Goal: Information Seeking & Learning: Learn about a topic

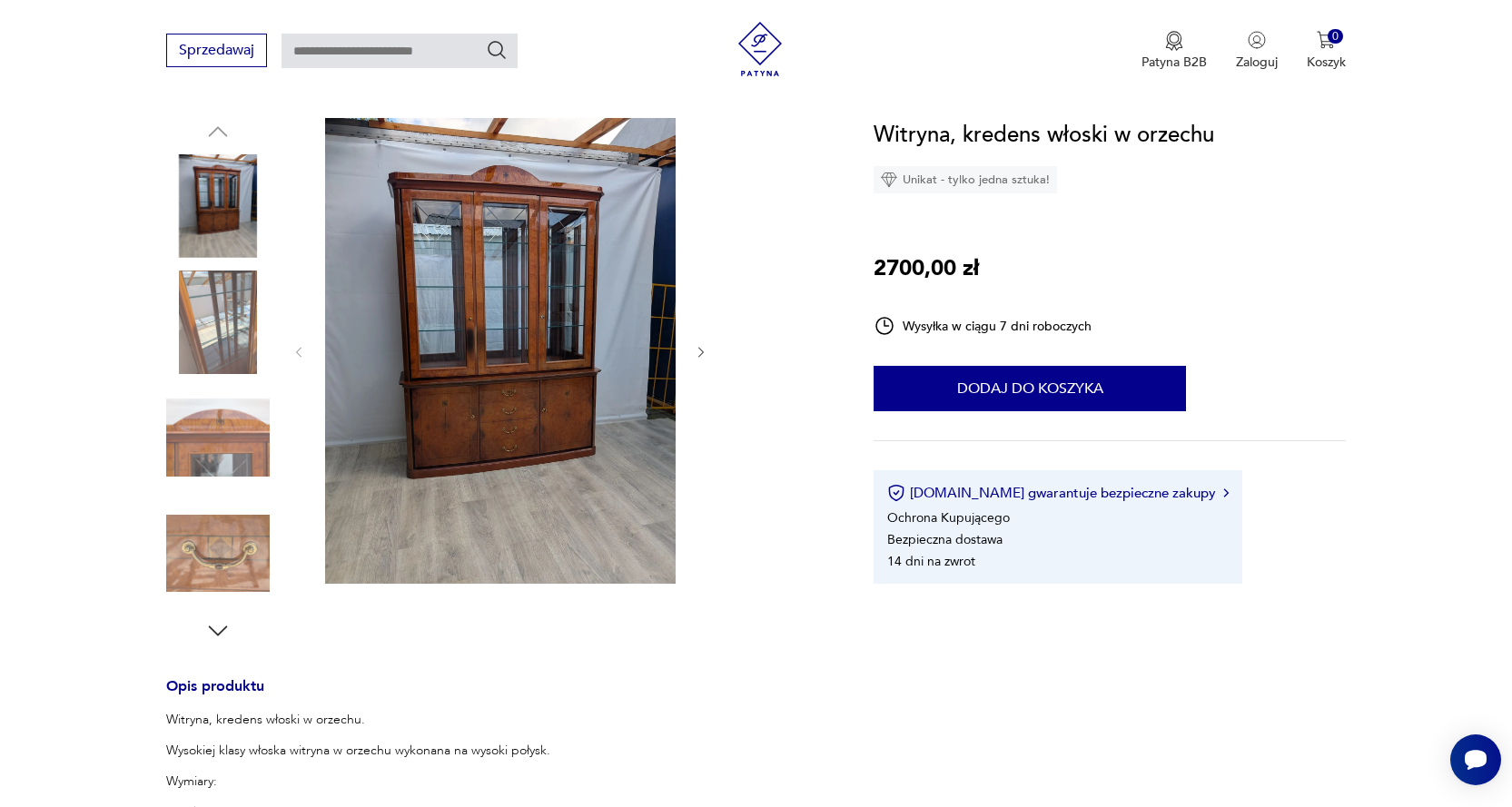
scroll to position [91, 0]
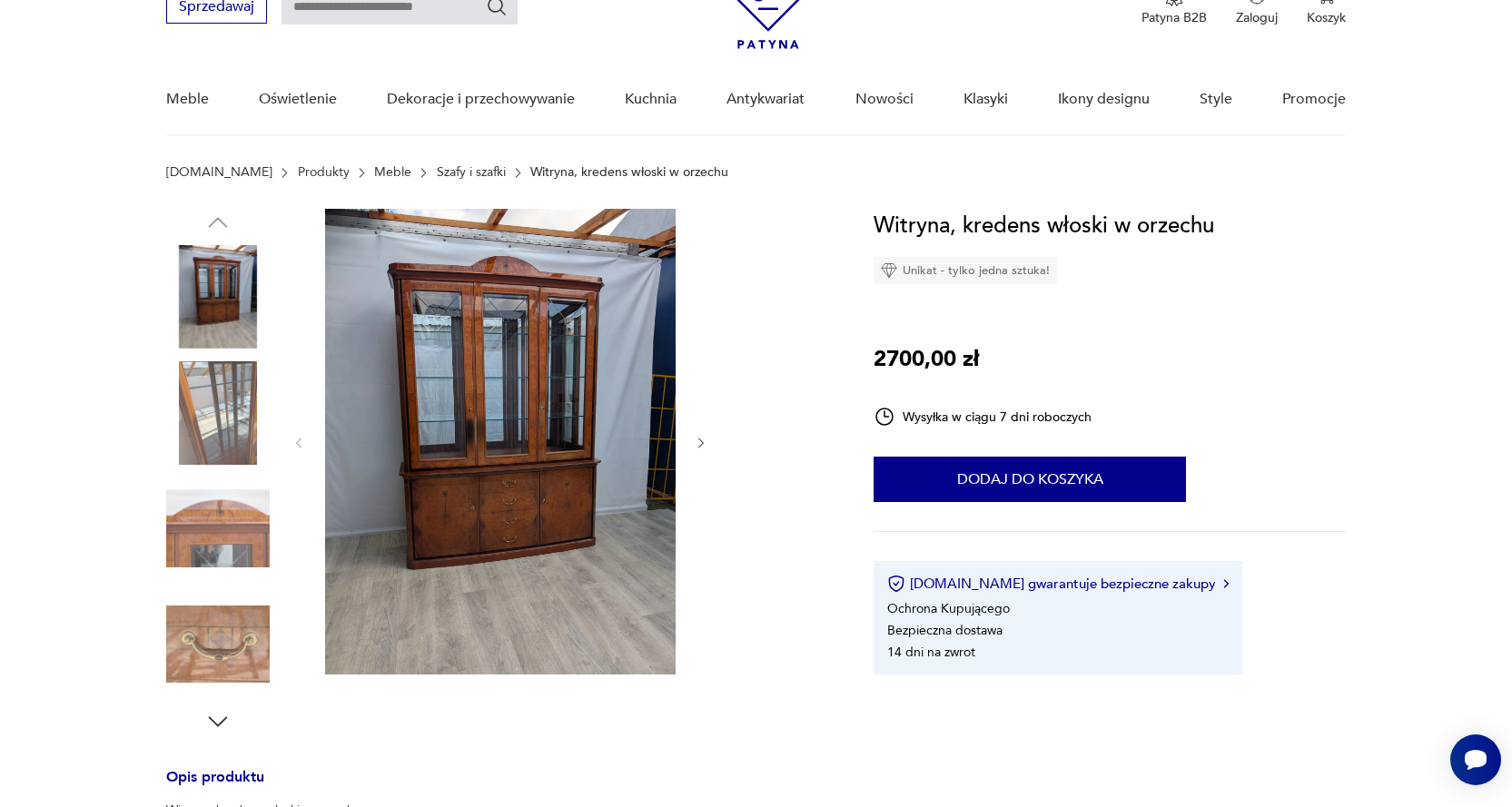
click at [501, 462] on img at bounding box center [499, 441] width 350 height 466
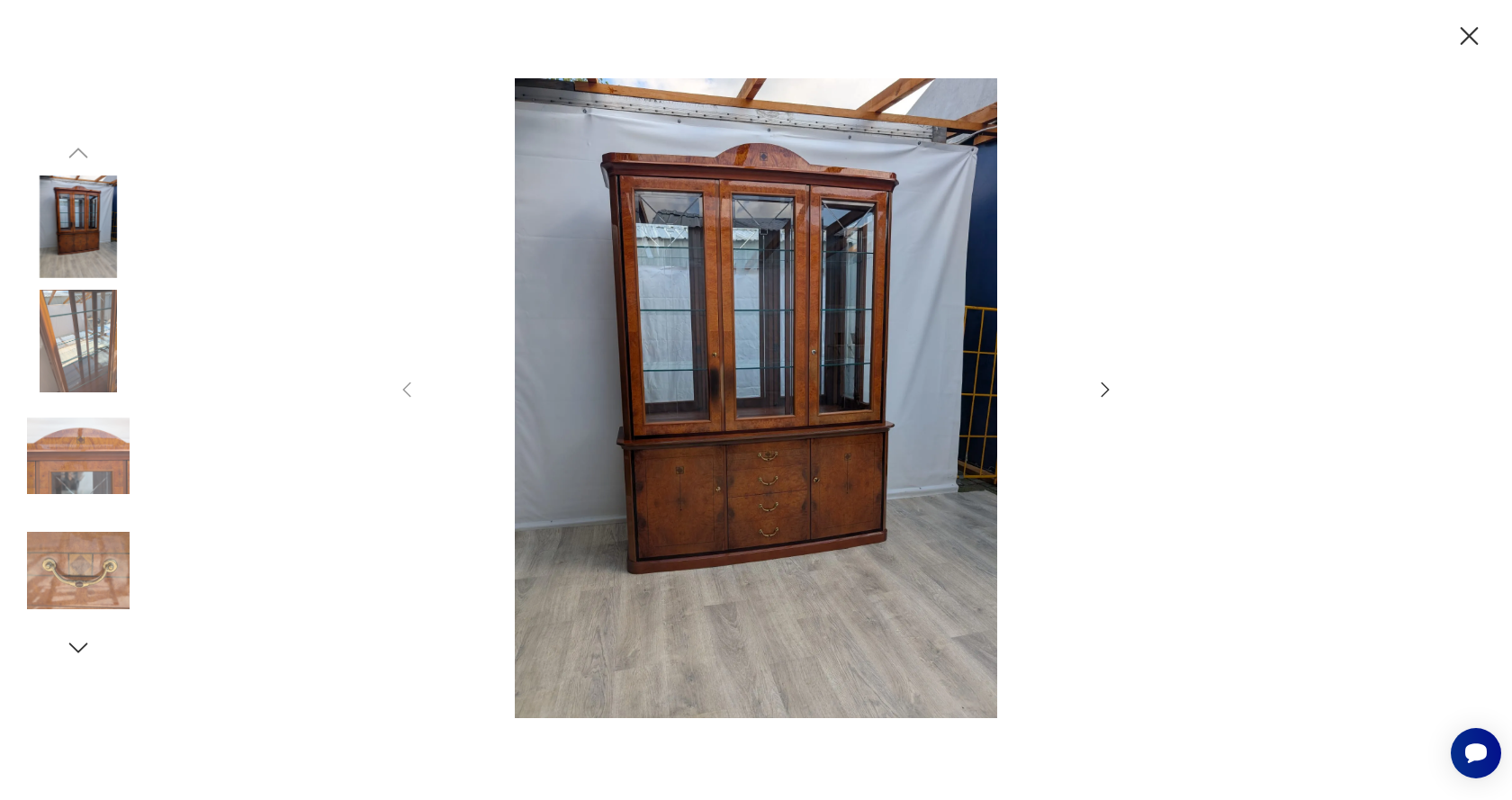
click at [497, 458] on img at bounding box center [756, 399] width 641 height 640
click at [767, 445] on img at bounding box center [756, 399] width 641 height 640
click at [1474, 30] on icon "button" at bounding box center [1470, 36] width 18 height 18
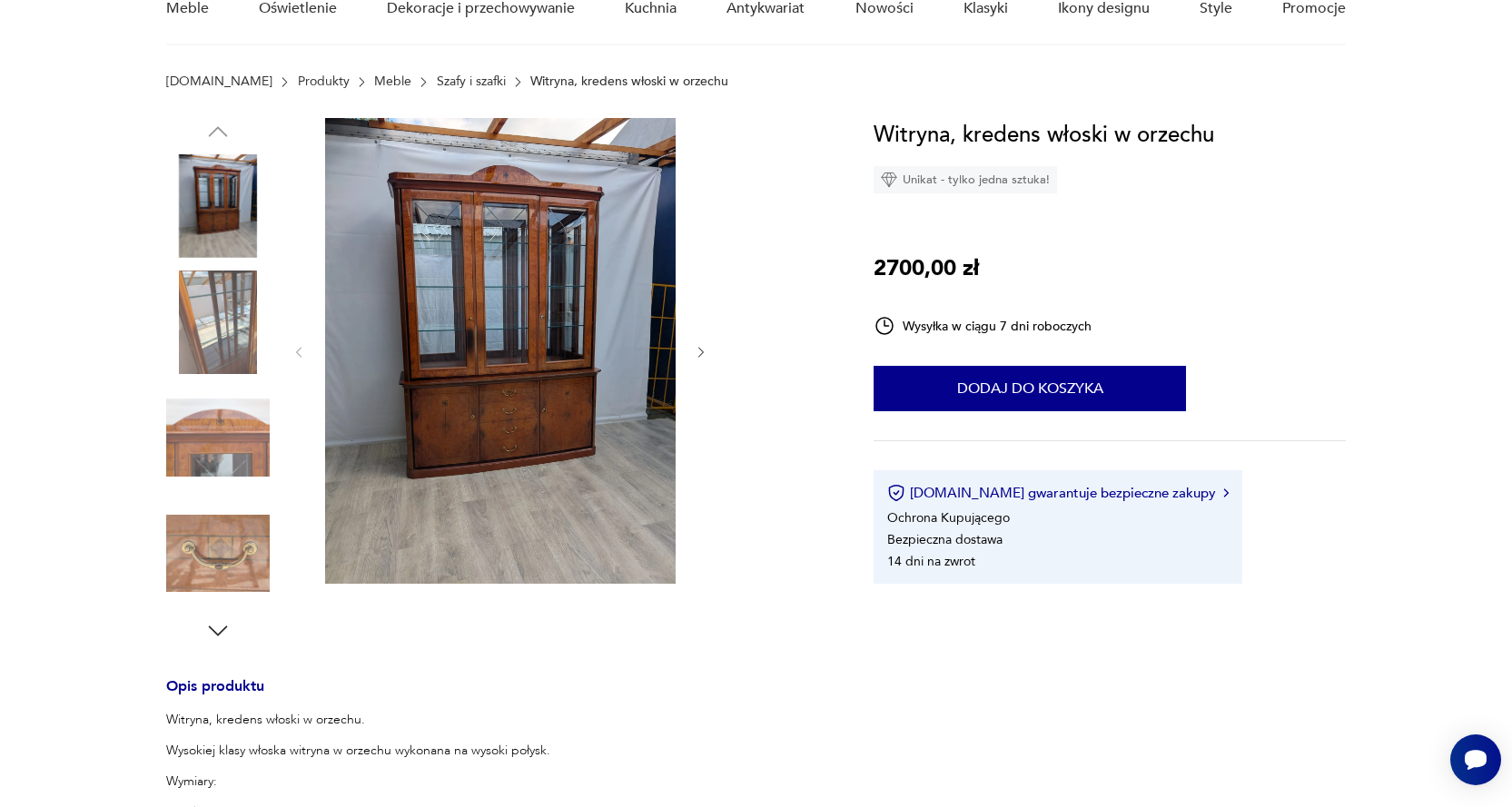
scroll to position [545, 0]
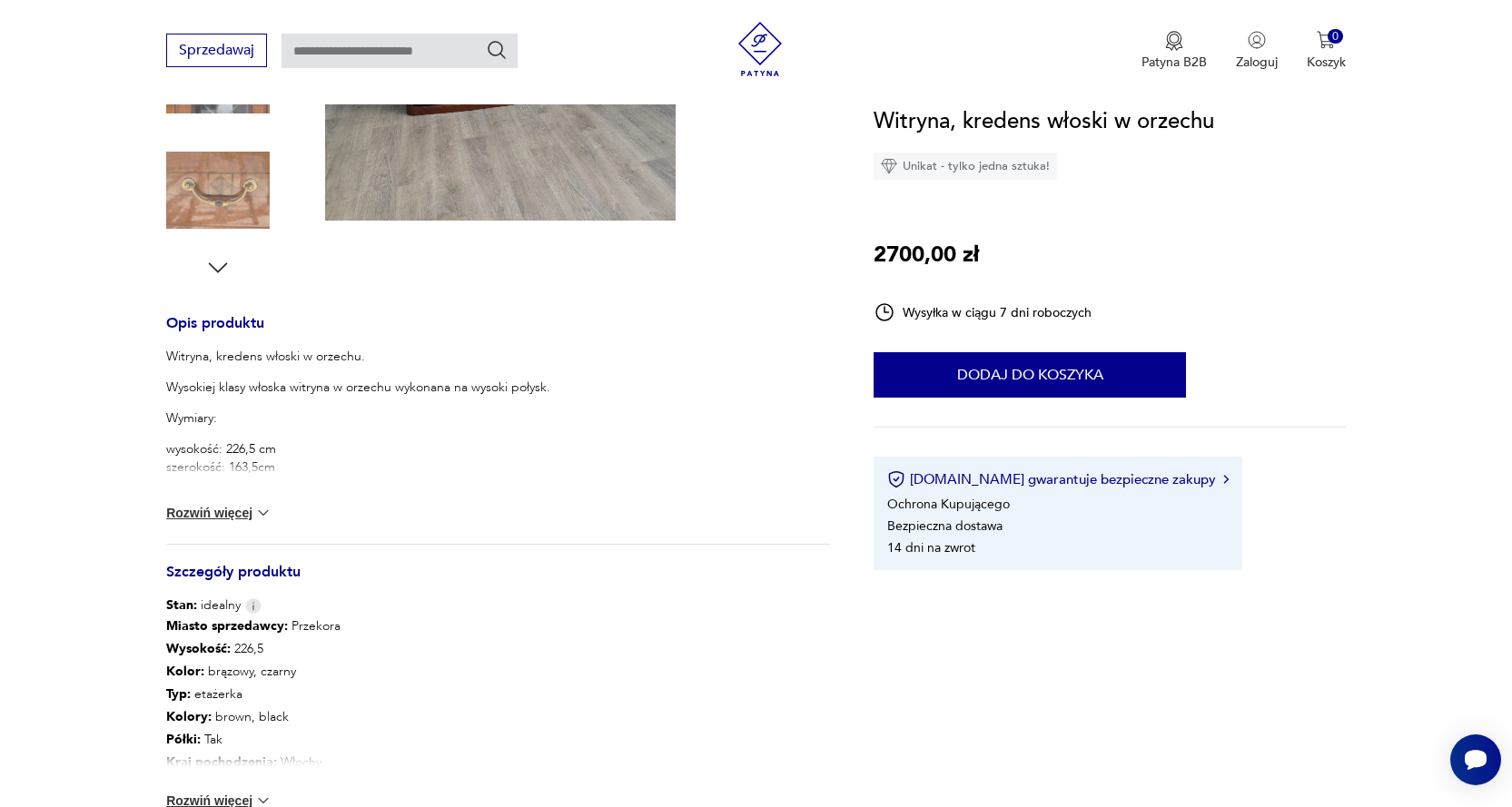
click at [263, 508] on img at bounding box center [263, 513] width 19 height 19
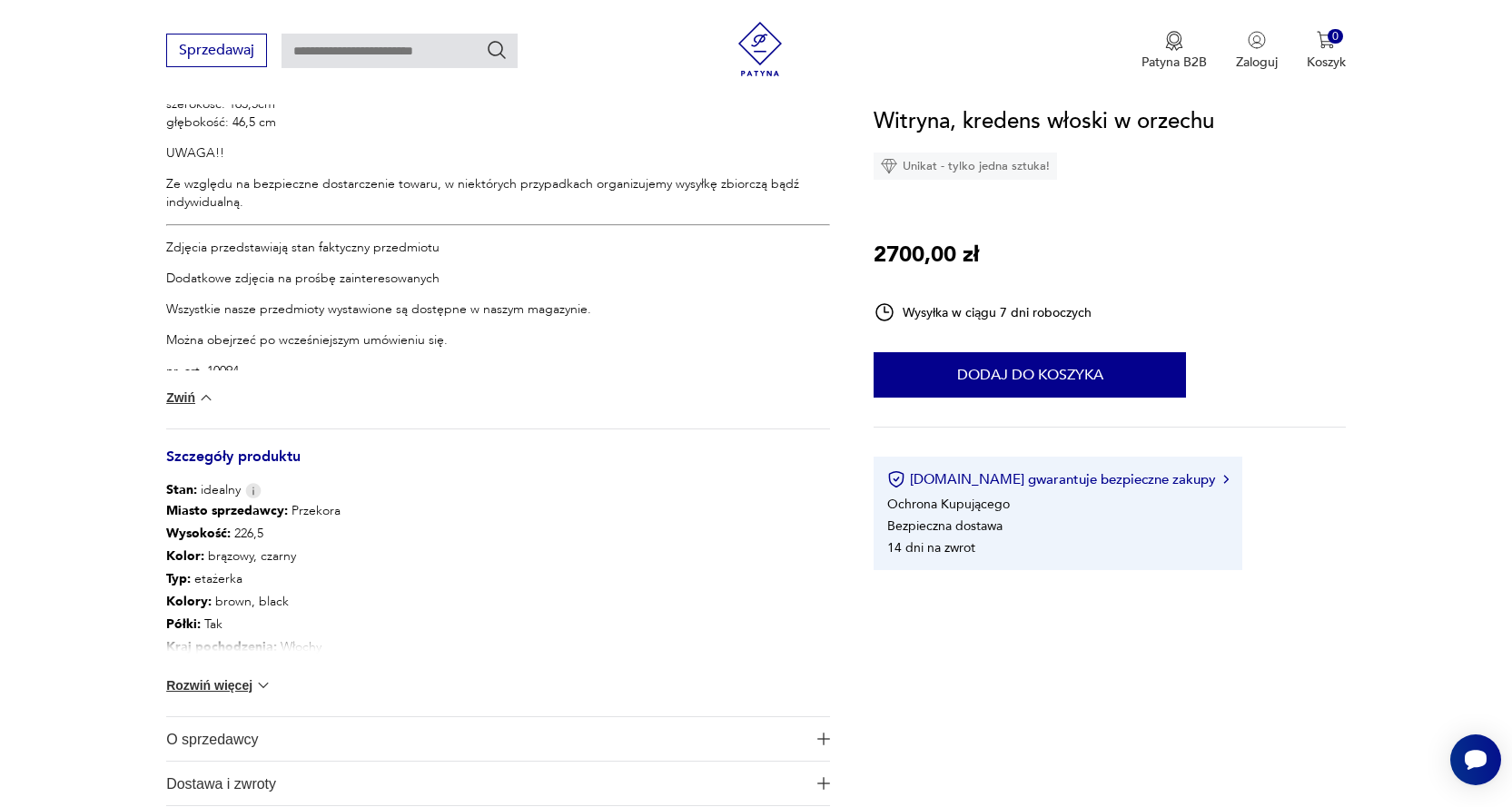
scroll to position [998, 0]
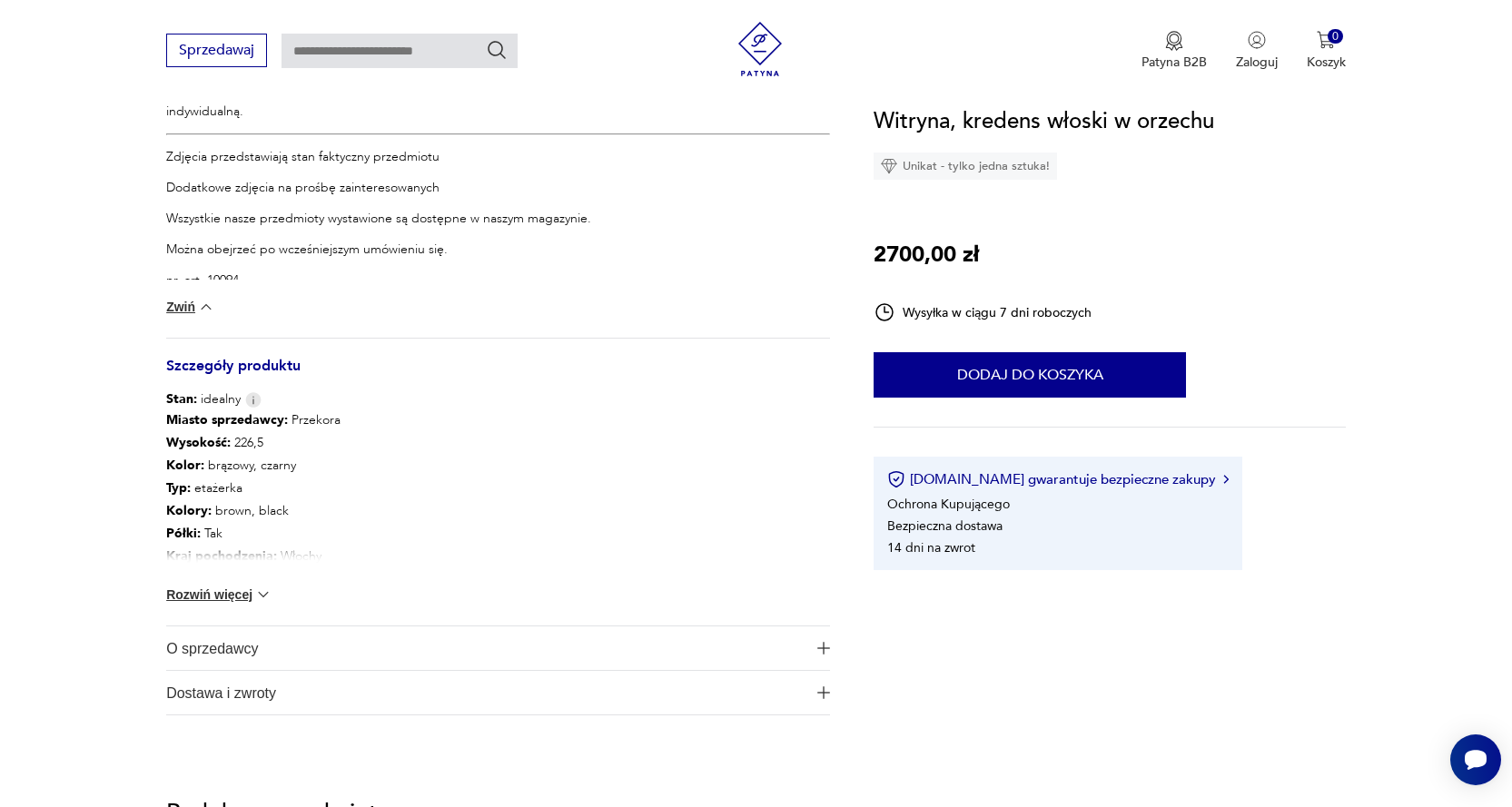
click at [266, 588] on img at bounding box center [263, 594] width 19 height 19
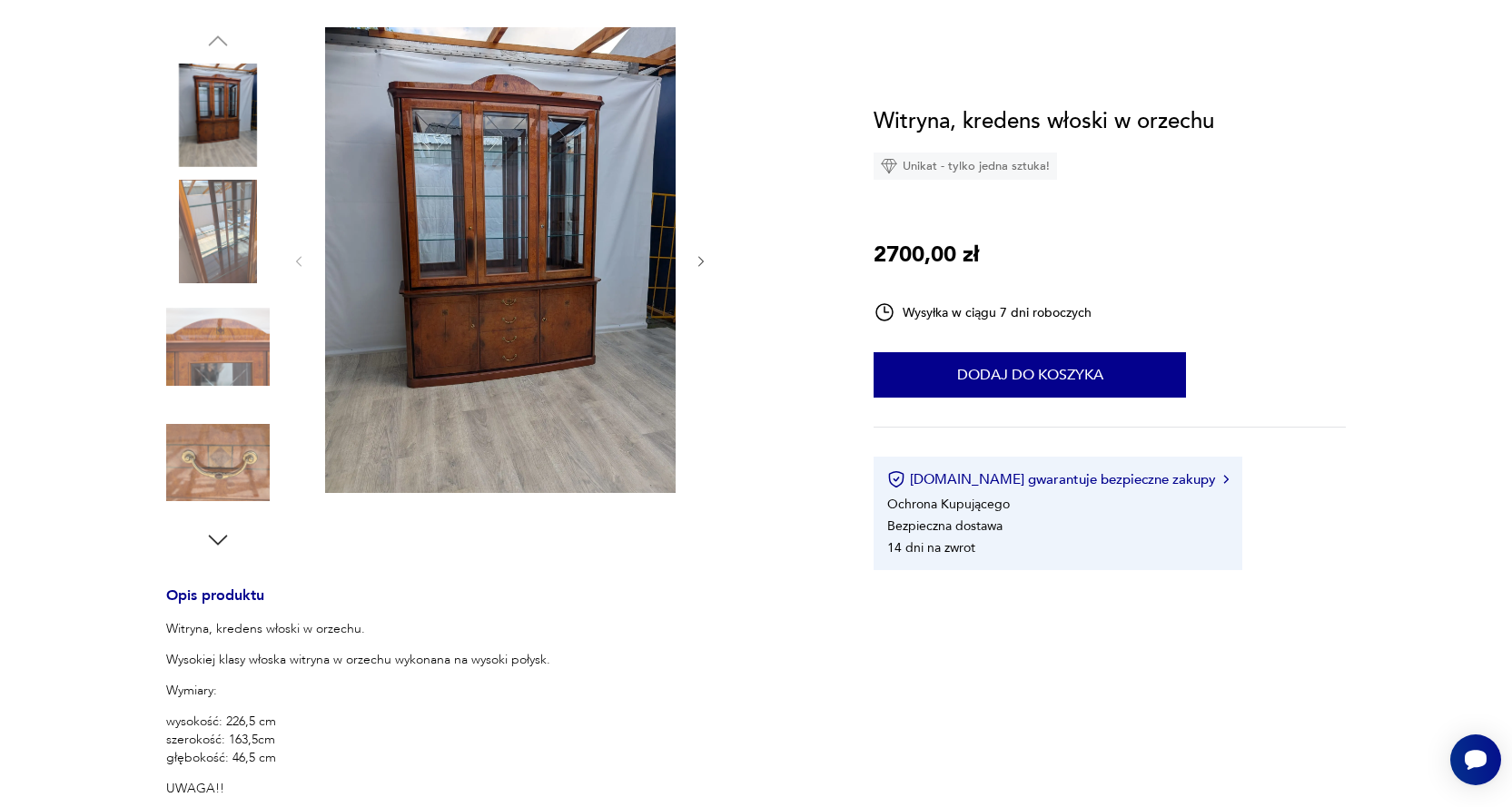
scroll to position [0, 0]
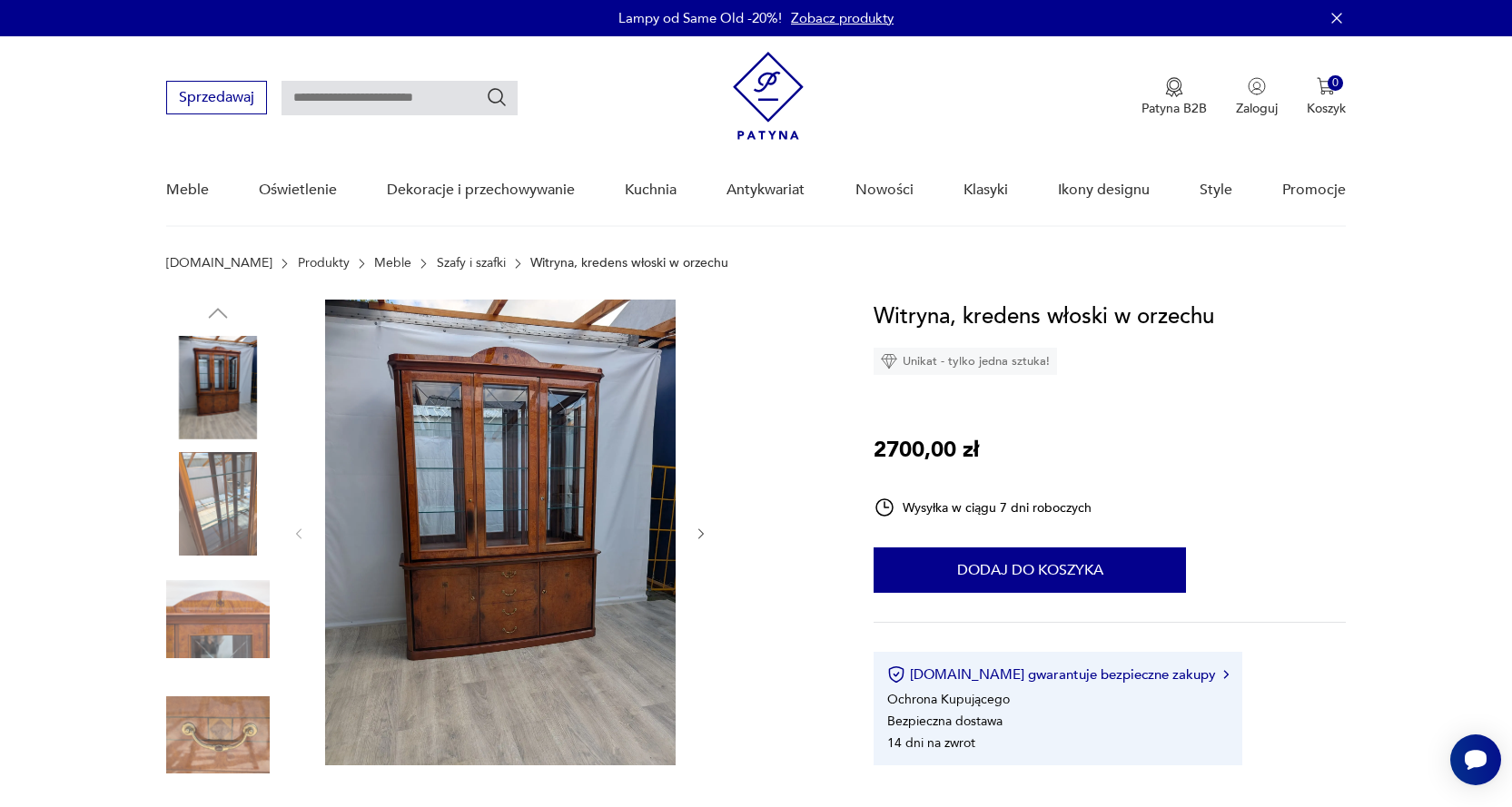
click at [209, 509] on img at bounding box center [218, 504] width 104 height 104
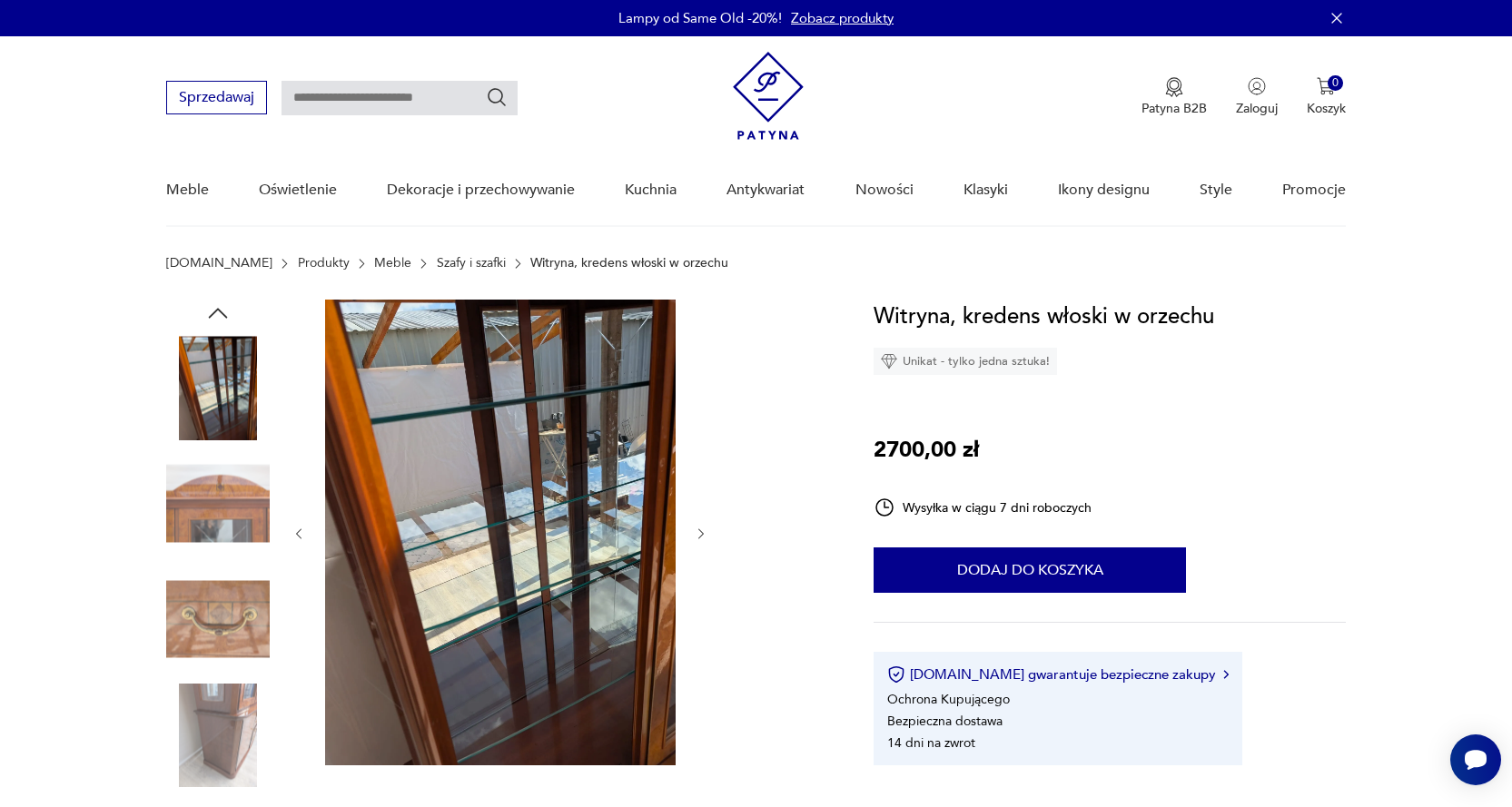
click at [228, 624] on img at bounding box center [218, 620] width 104 height 104
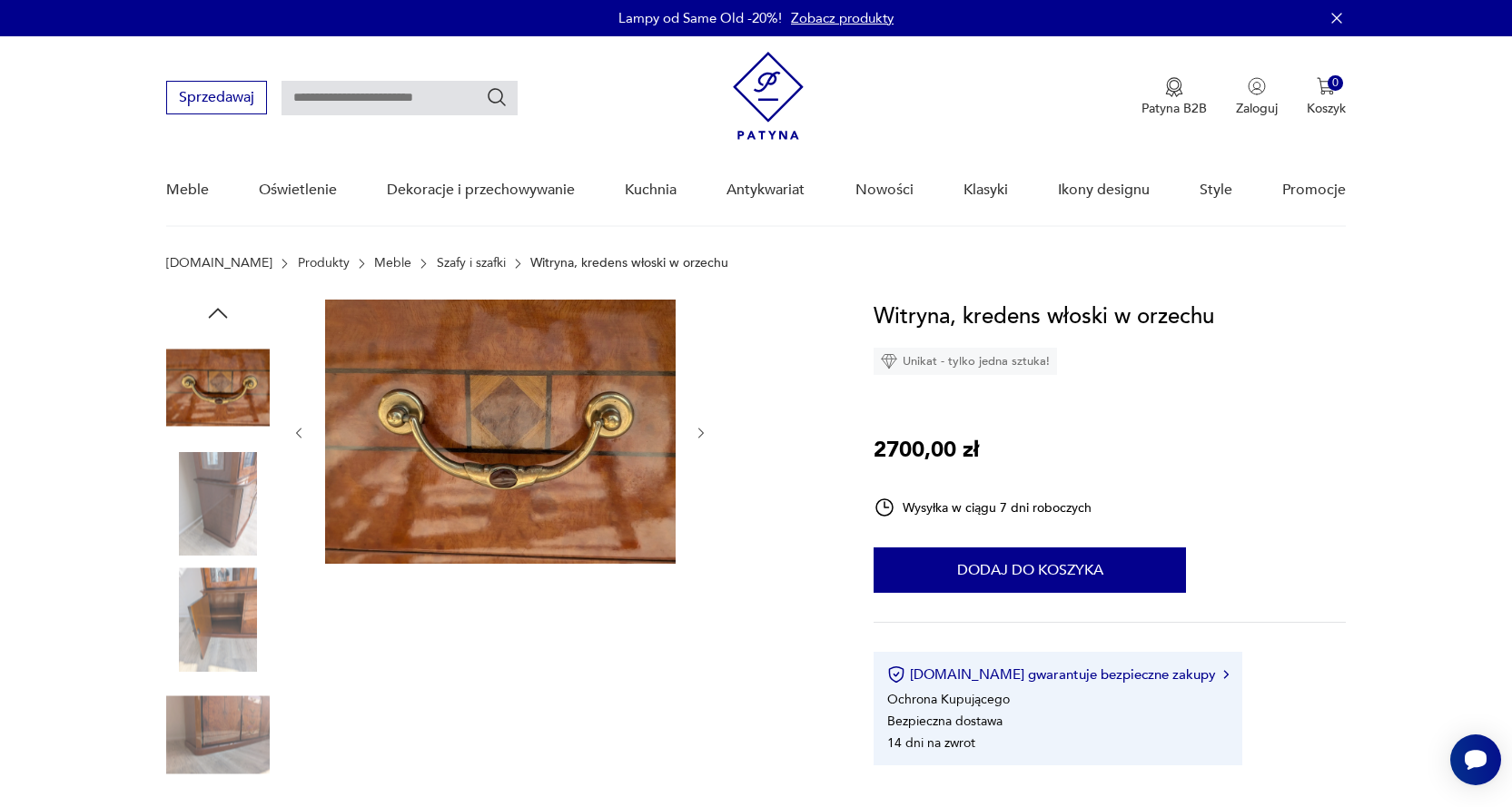
click at [233, 716] on img at bounding box center [218, 735] width 104 height 104
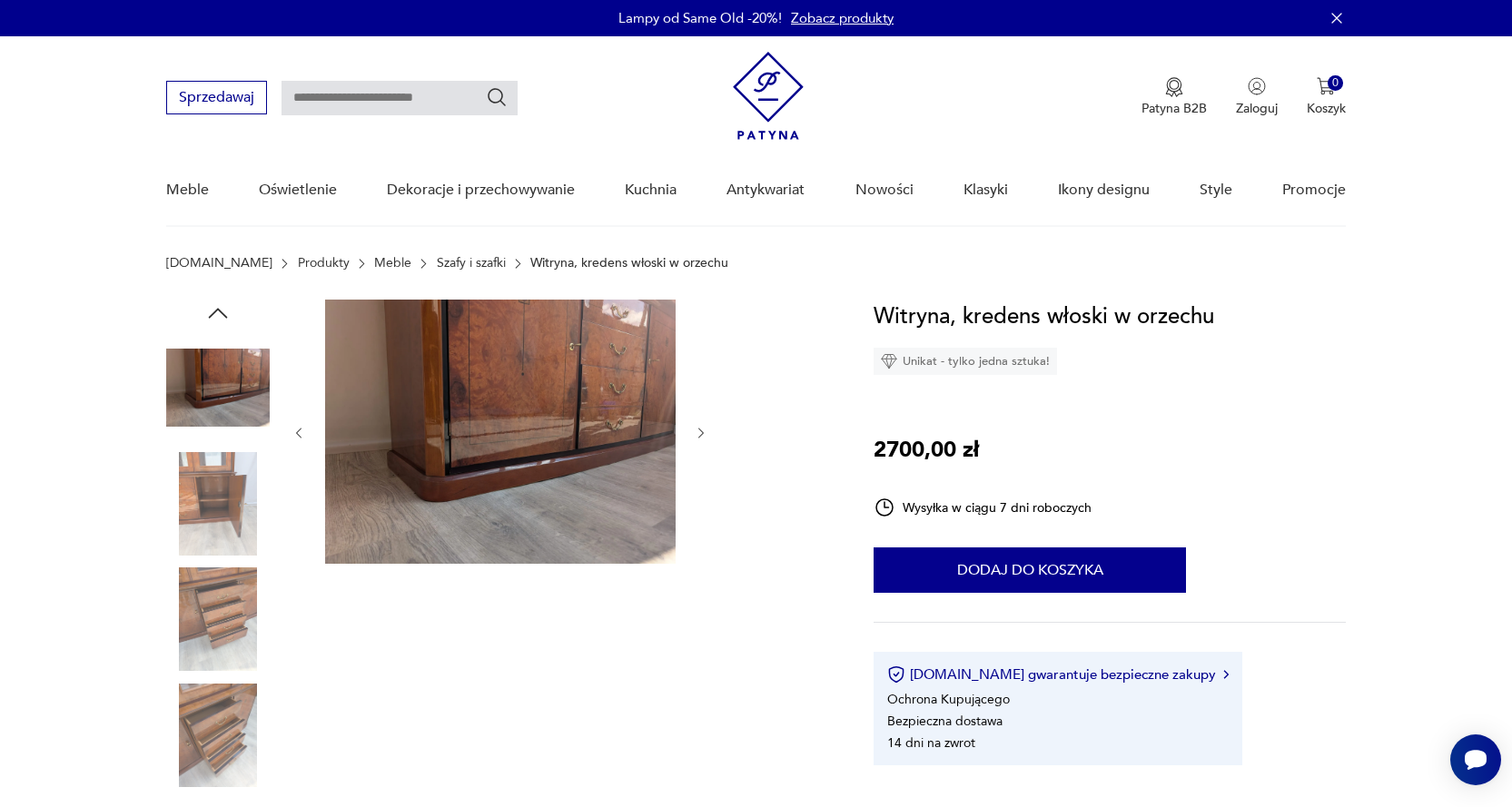
click at [224, 618] on img at bounding box center [218, 620] width 104 height 104
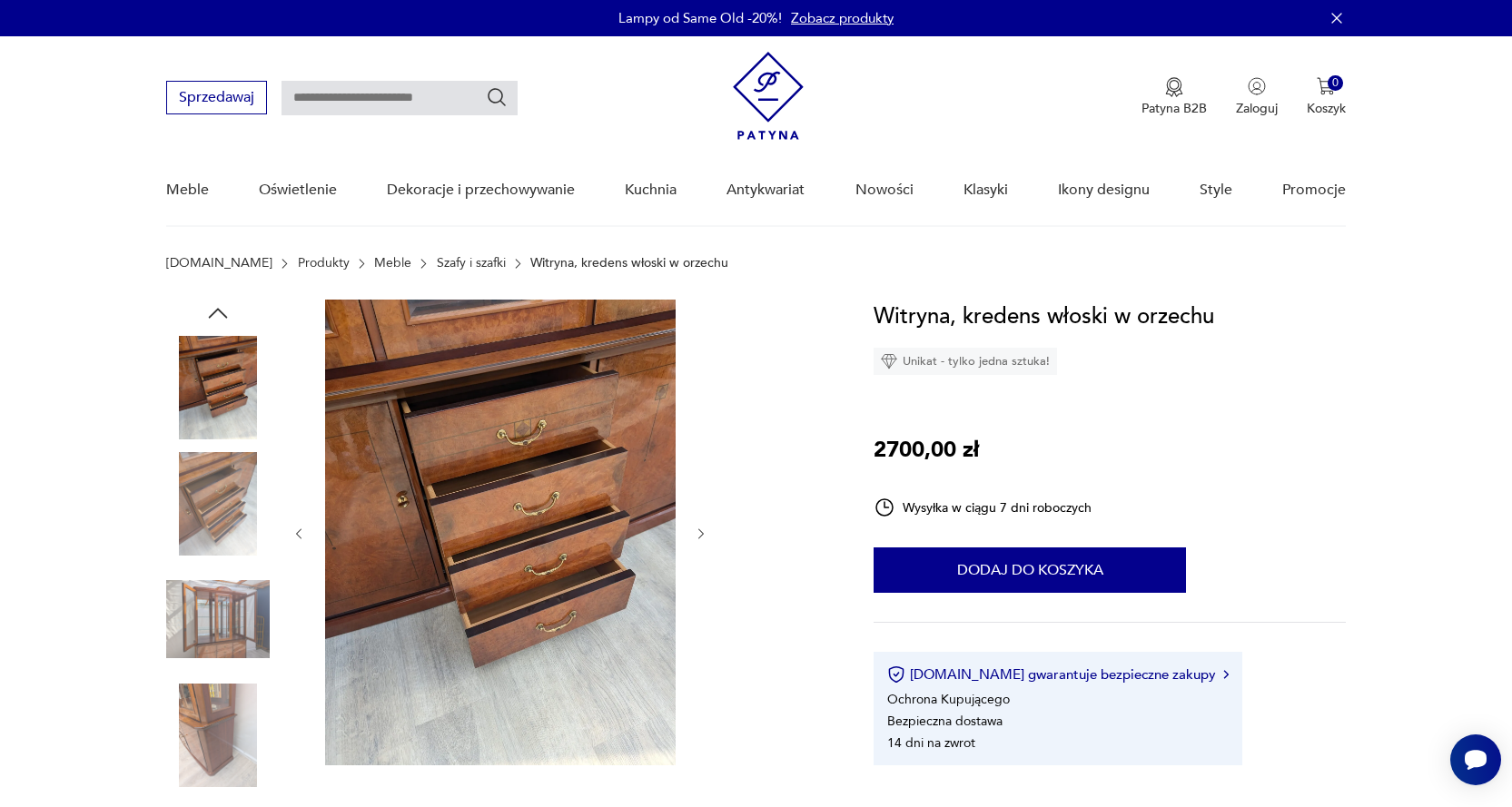
click at [243, 386] on img at bounding box center [218, 388] width 104 height 104
click at [211, 508] on img at bounding box center [218, 504] width 104 height 104
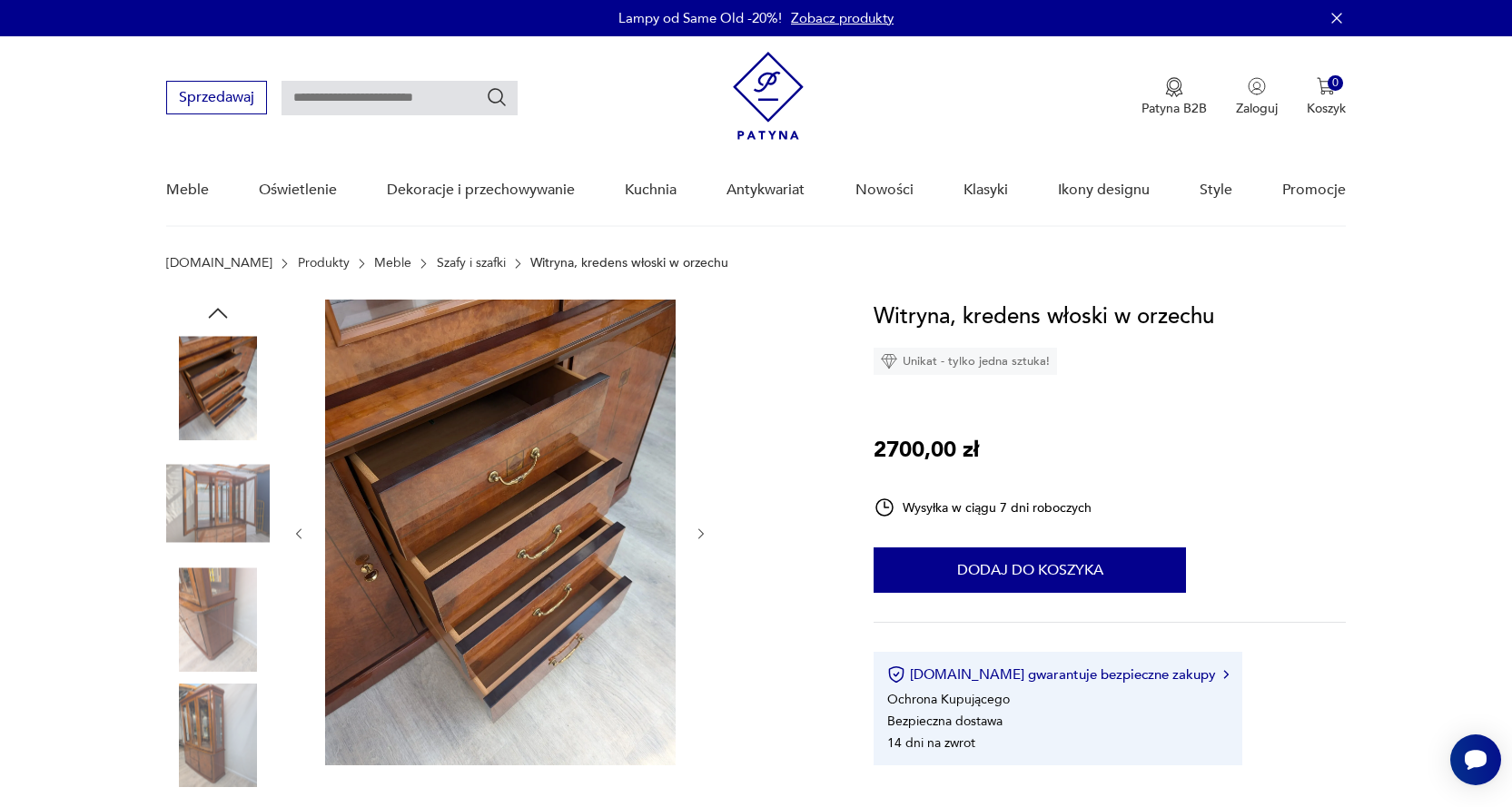
click at [216, 614] on img at bounding box center [218, 620] width 104 height 104
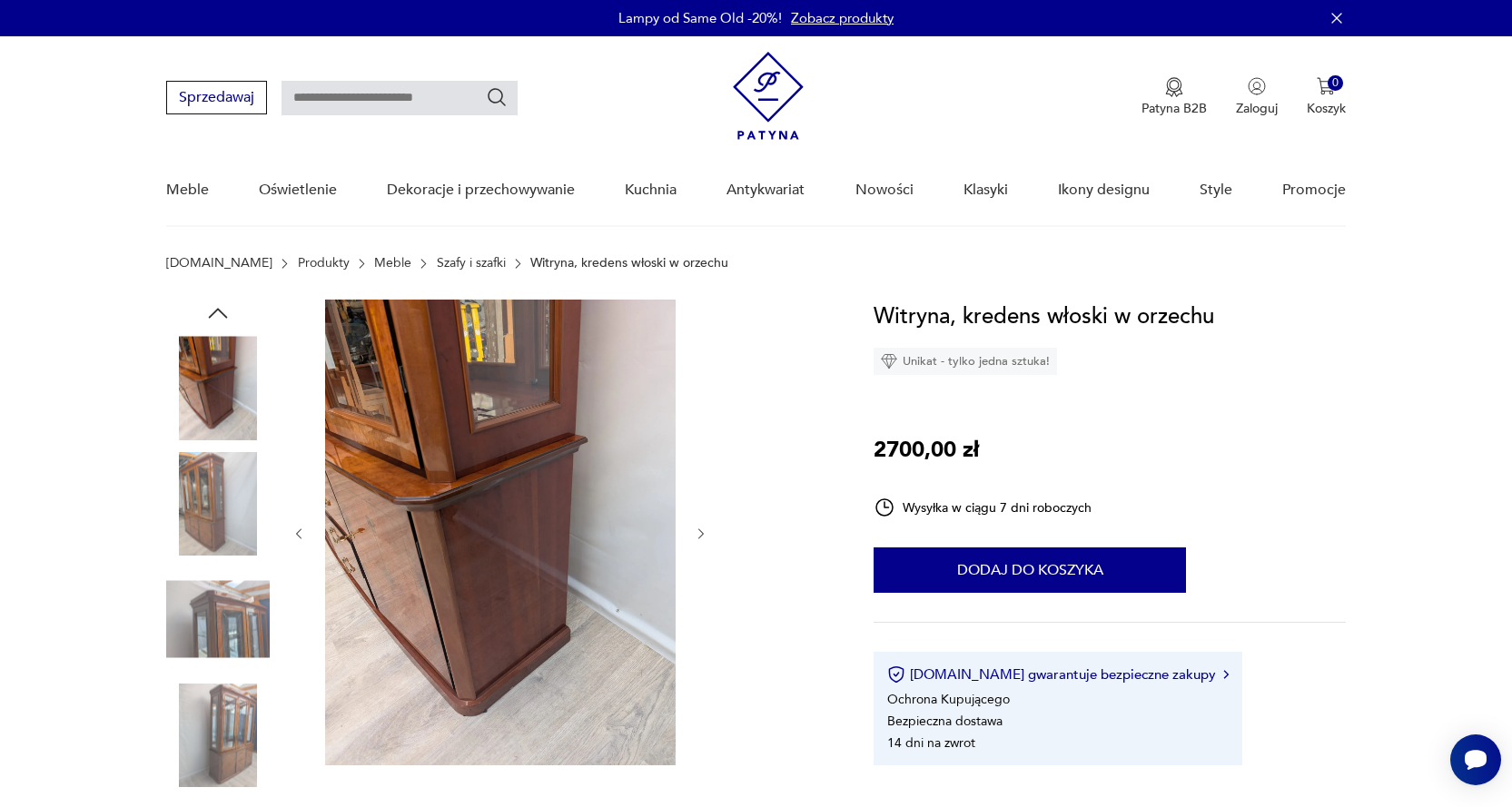
click at [229, 749] on img at bounding box center [218, 735] width 104 height 104
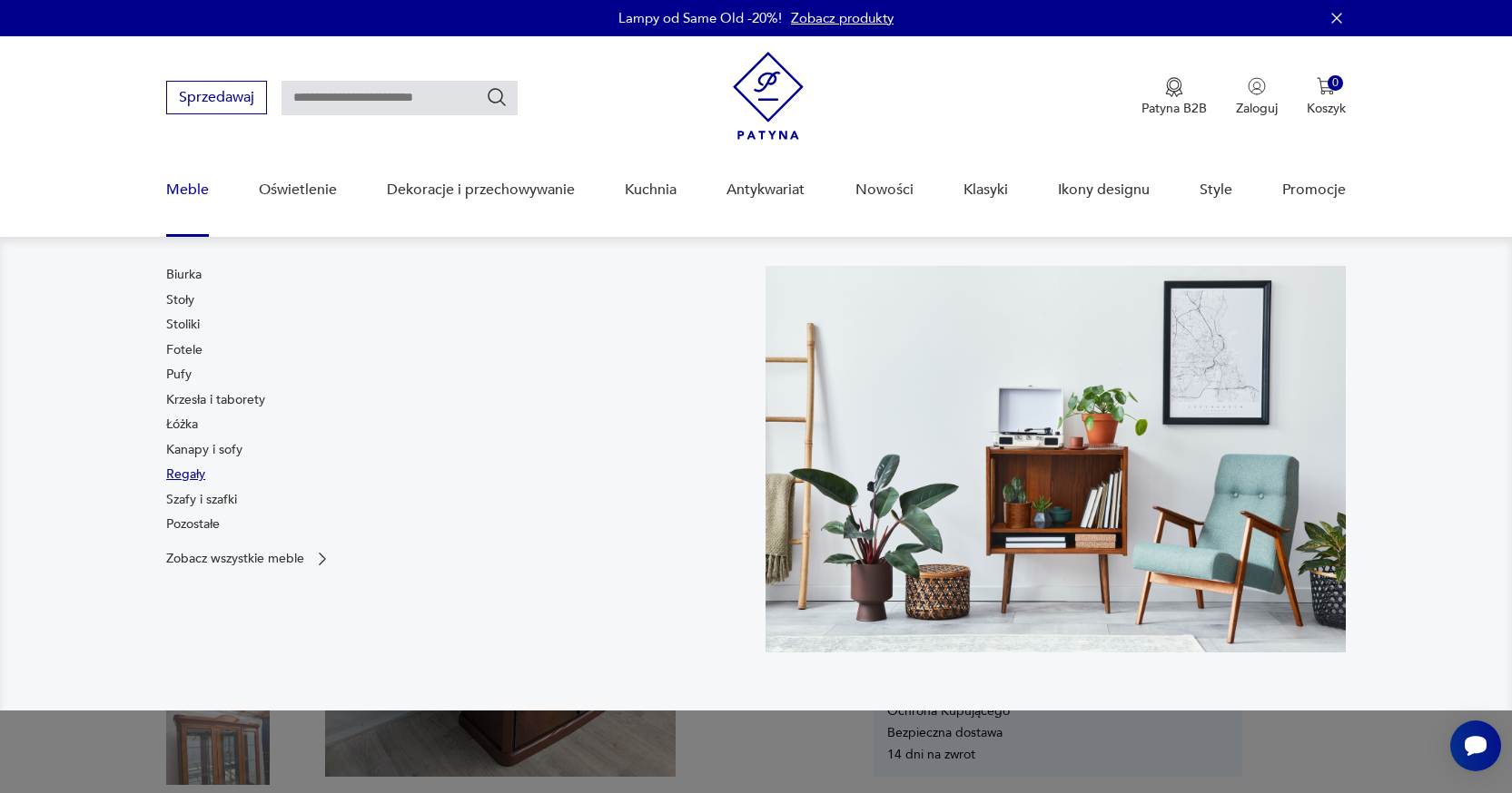
click at [195, 474] on link "Regały" at bounding box center [185, 474] width 39 height 19
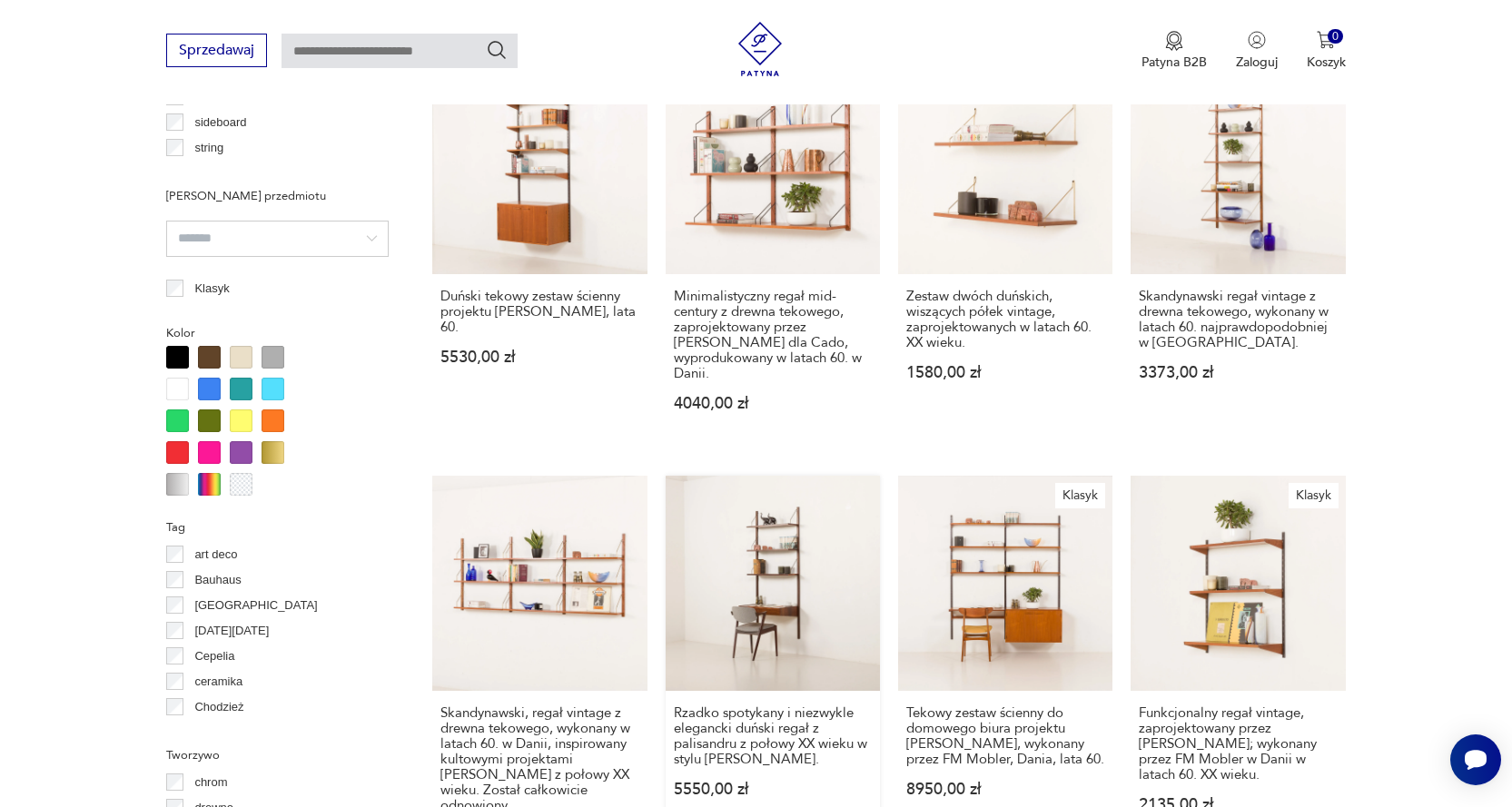
scroll to position [1816, 0]
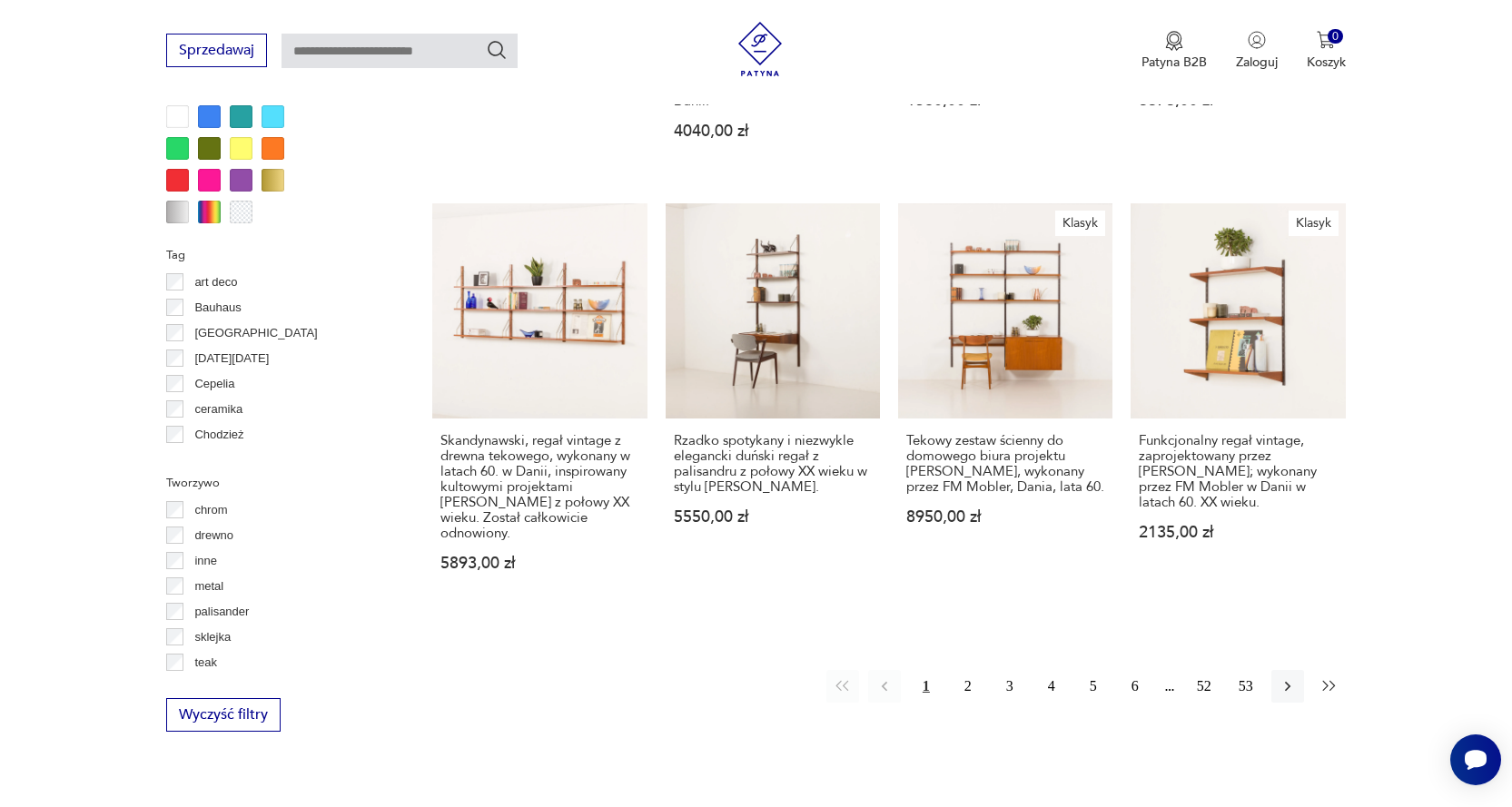
click at [1326, 678] on icon "button" at bounding box center [1329, 686] width 19 height 19
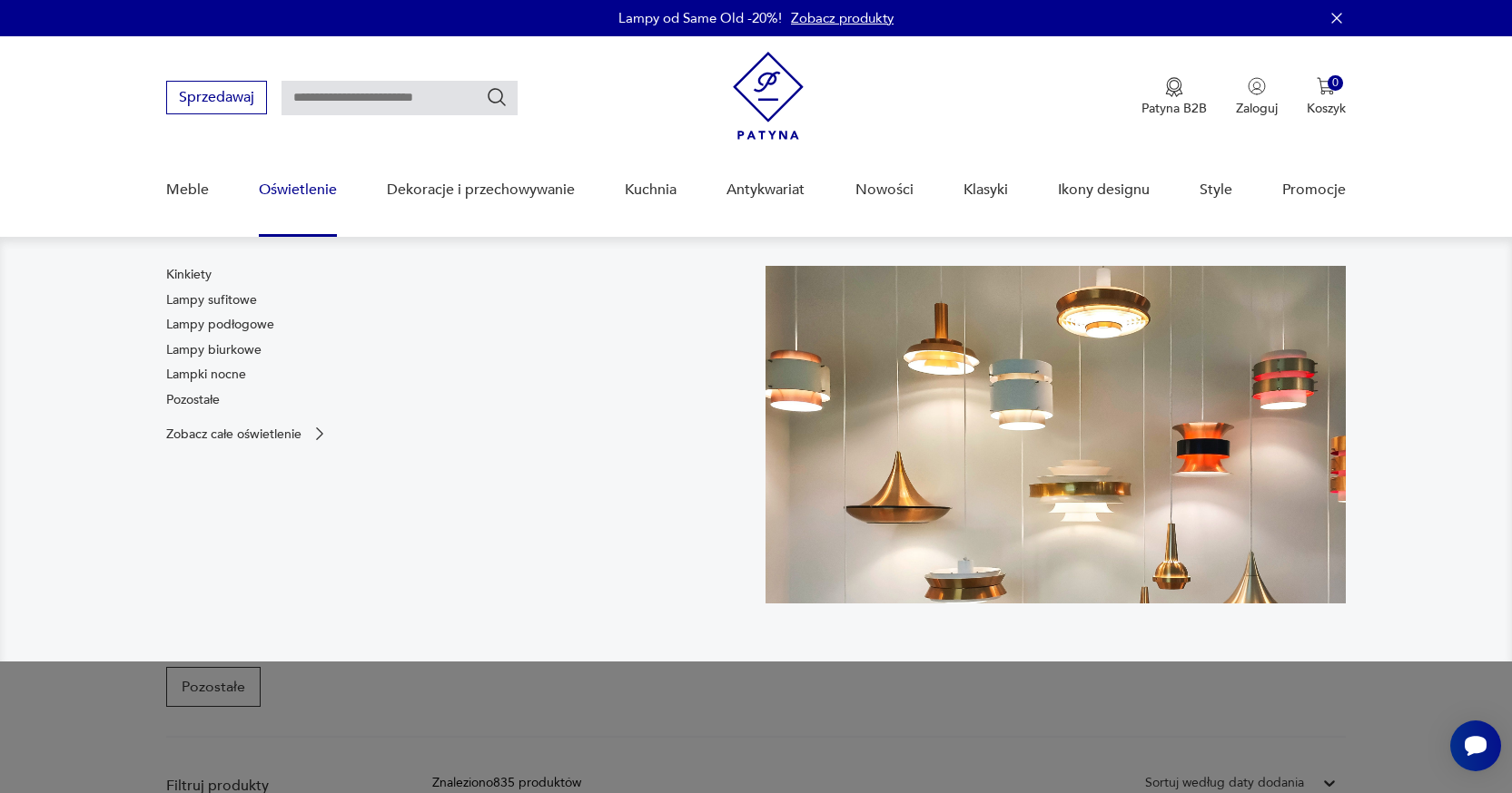
click at [287, 187] on link "Oświetlenie" at bounding box center [298, 189] width 78 height 70
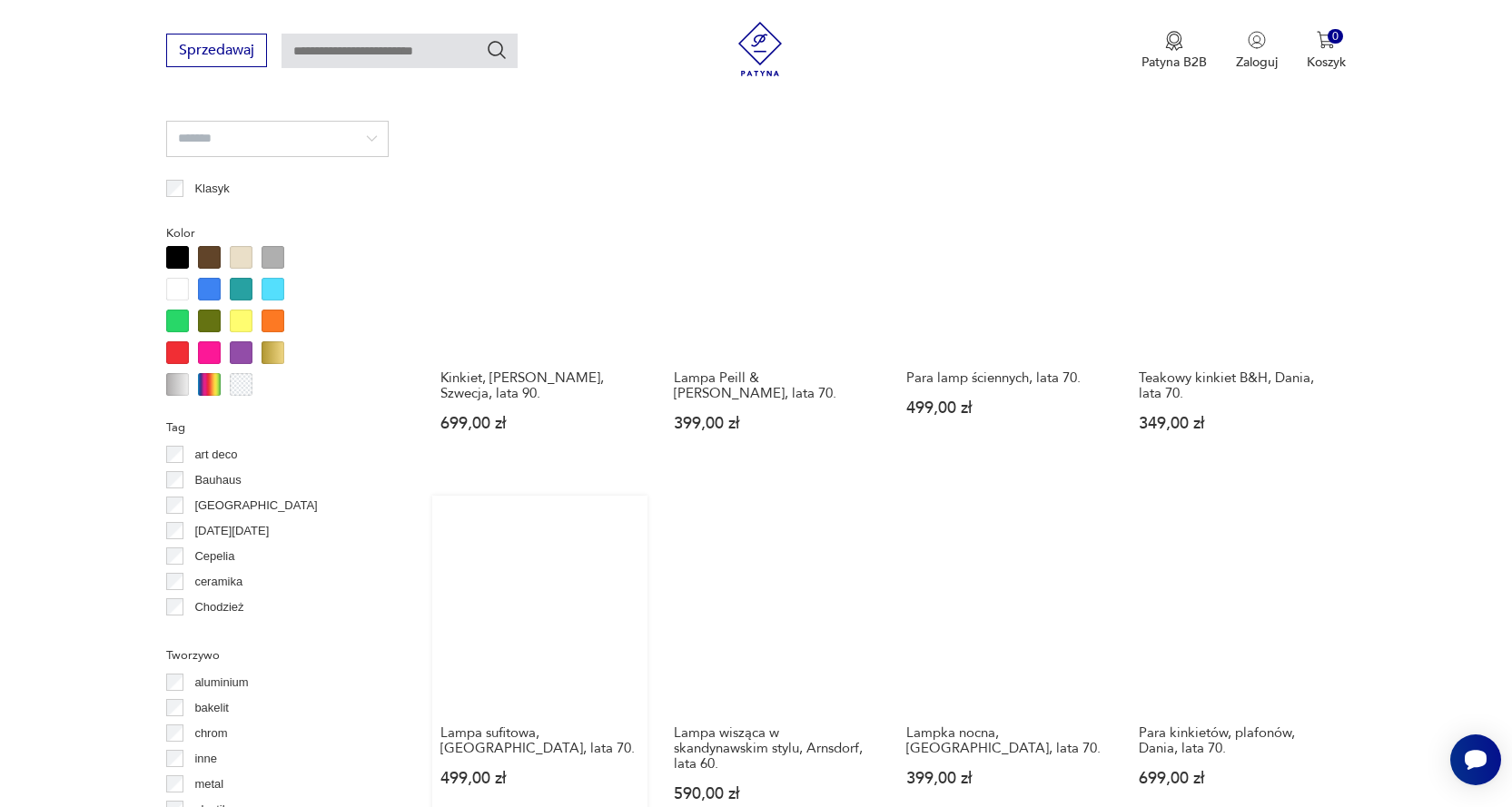
scroll to position [1542, 0]
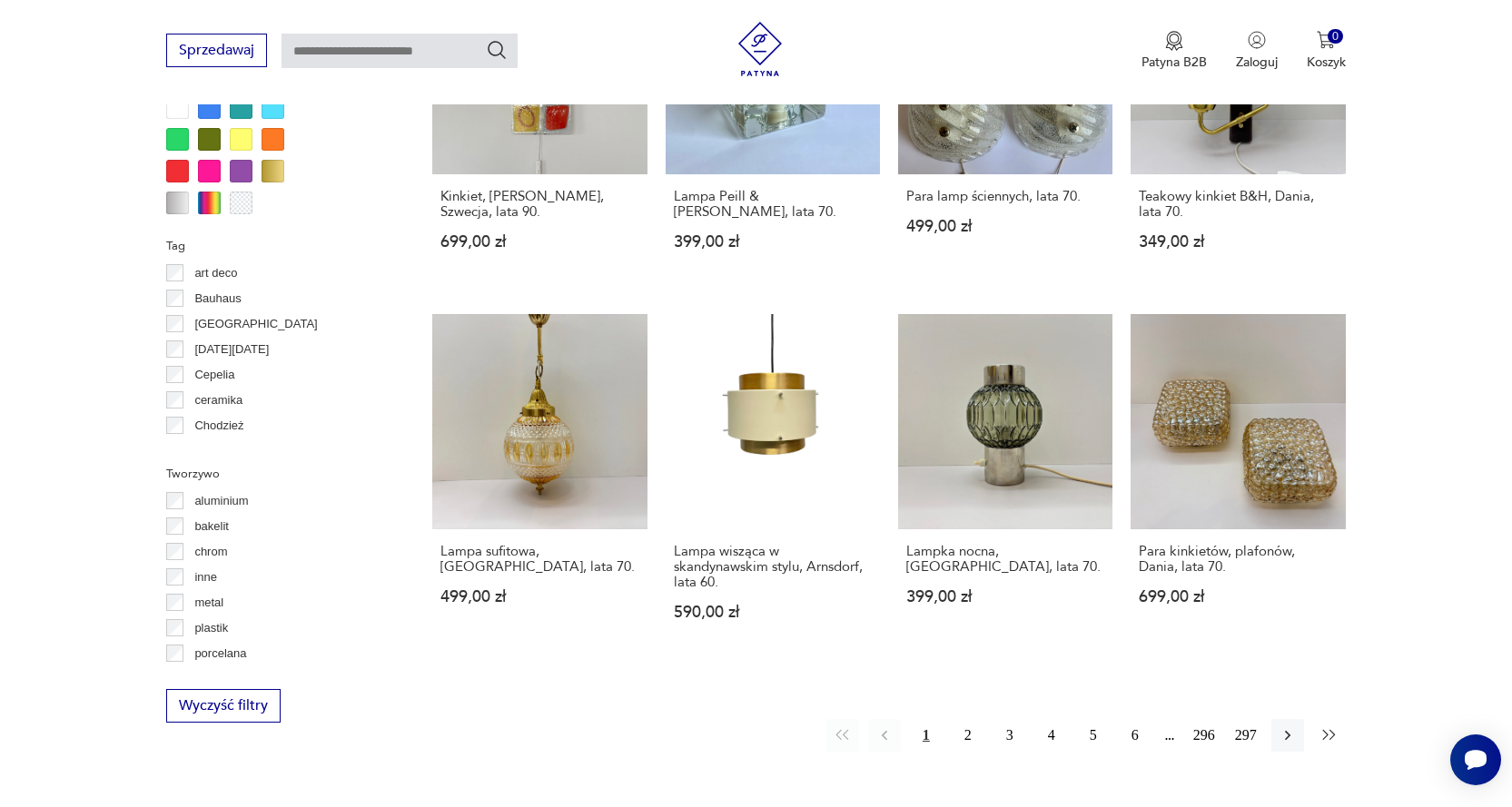
click at [1331, 727] on icon "button" at bounding box center [1329, 735] width 19 height 19
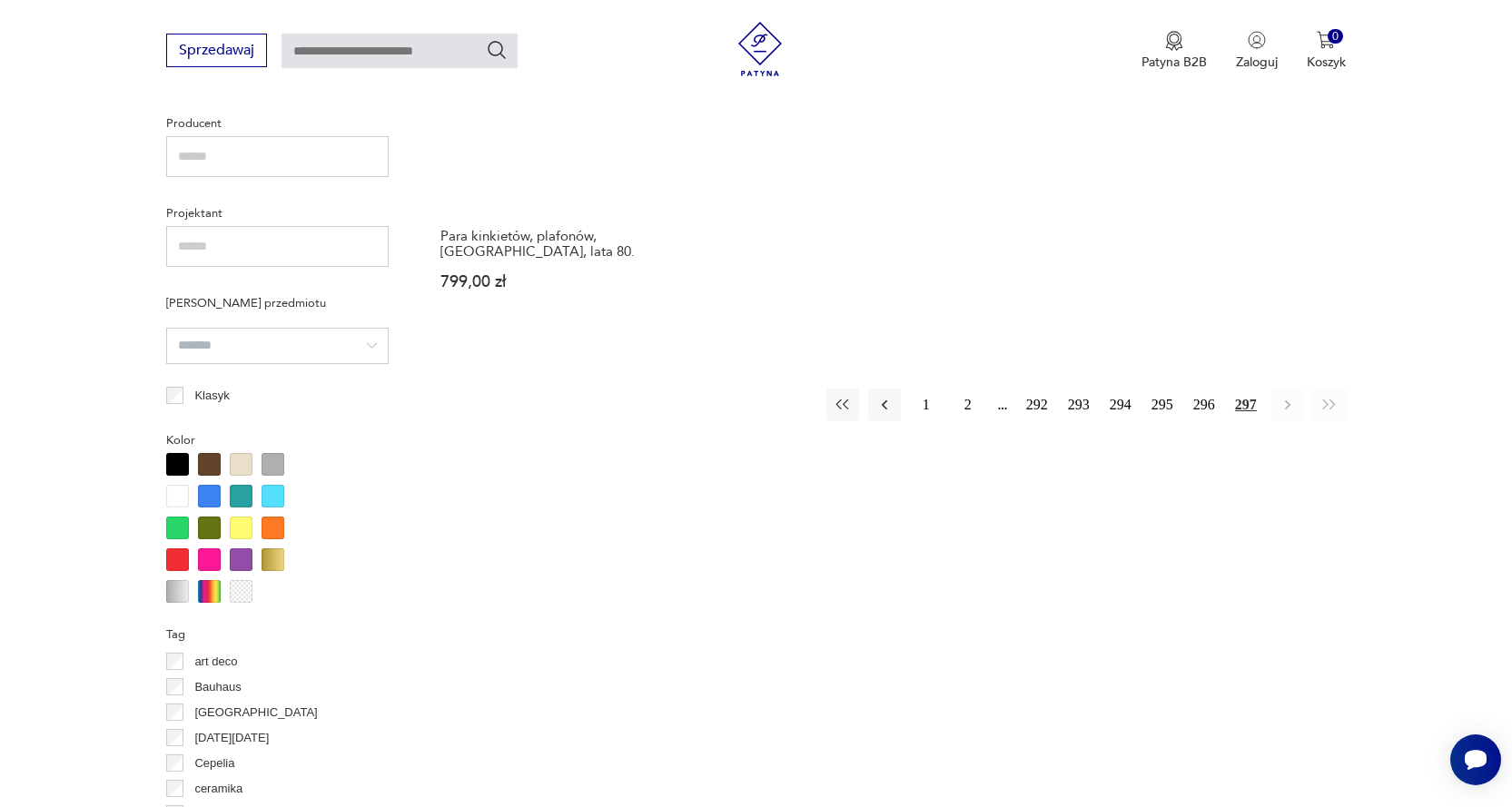
scroll to position [882, 0]
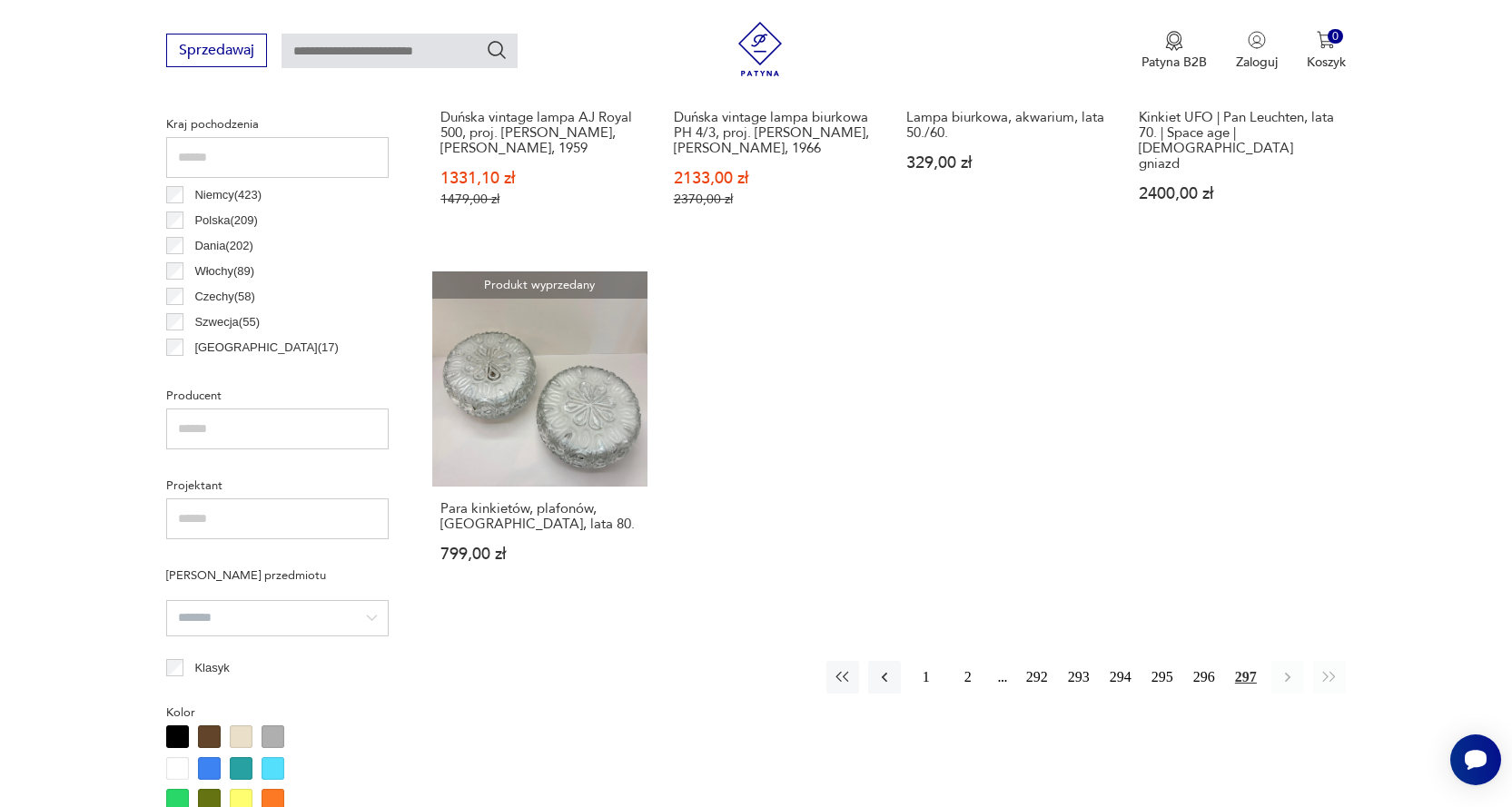
click at [1308, 680] on div "1 2 292 293 294 295 296 297" at bounding box center [1086, 677] width 520 height 32
click at [1317, 716] on div "Znaleziono 4741 produktów Filtruj Sortuj według daty dodania Sortuj według daty…" at bounding box center [888, 601] width 913 height 1564
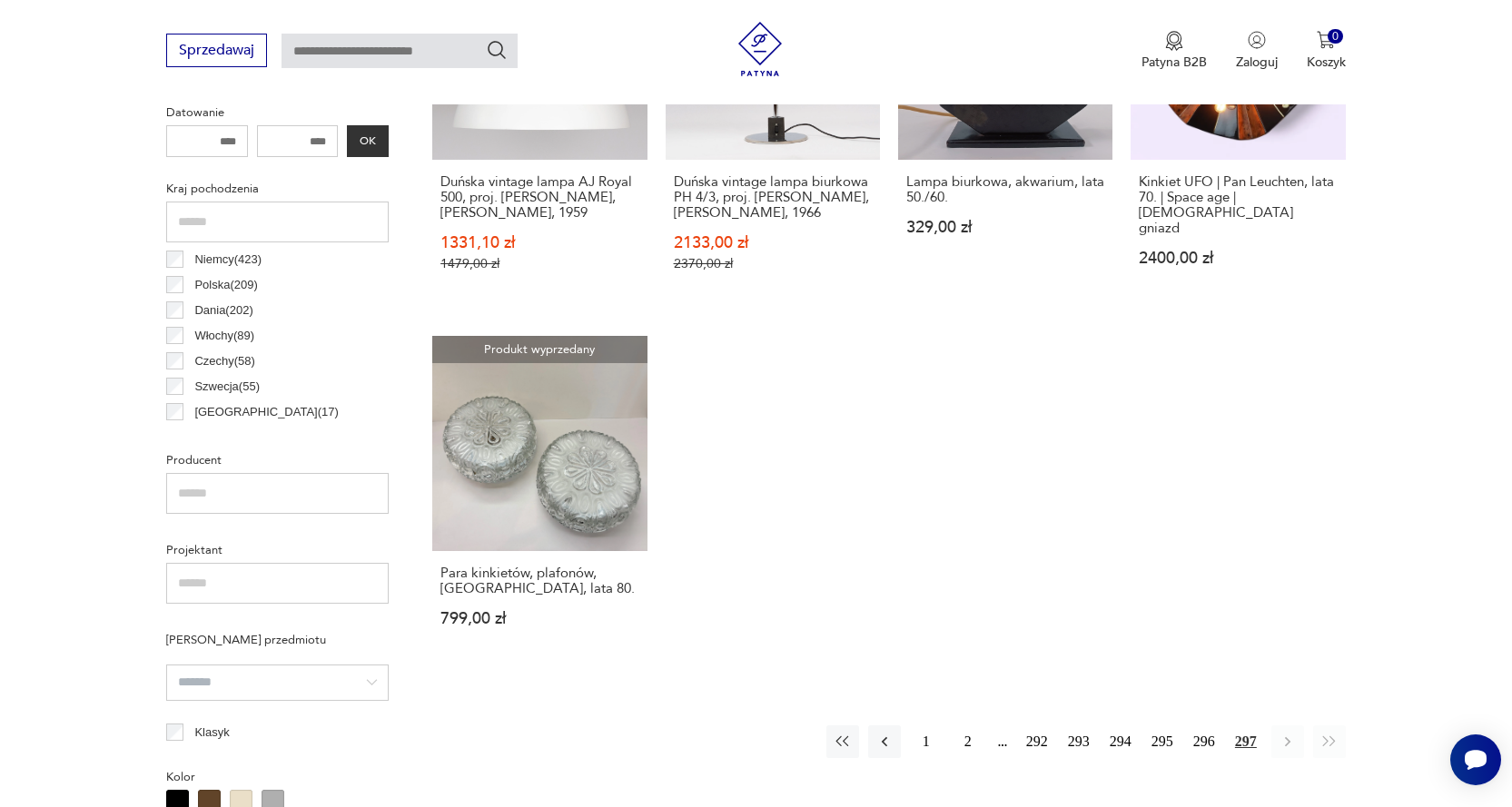
scroll to position [908, 0]
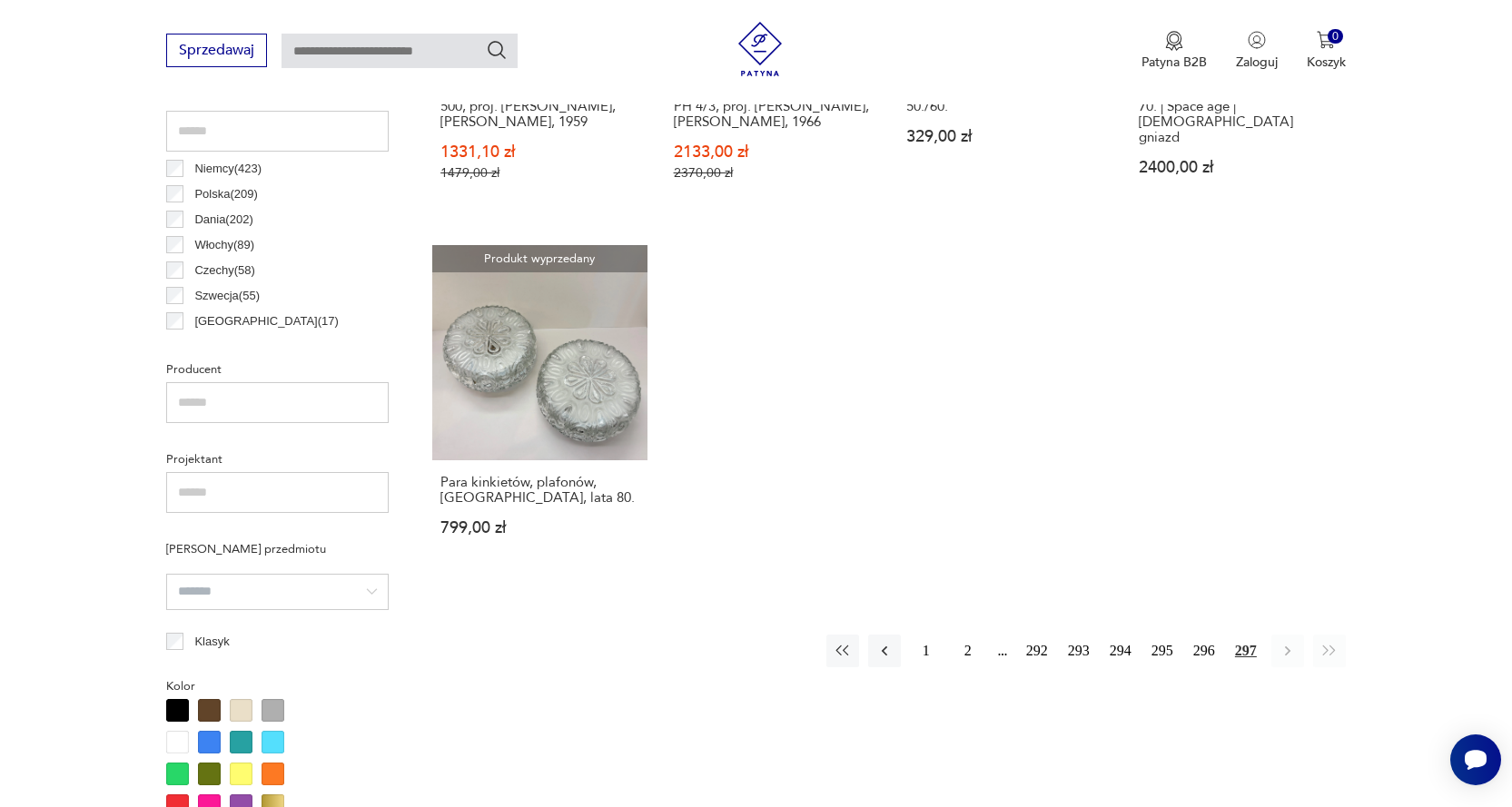
click at [1306, 668] on div "Znaleziono 4741 produktów Filtruj Sortuj według daty dodania Sortuj według daty…" at bounding box center [888, 575] width 913 height 1564
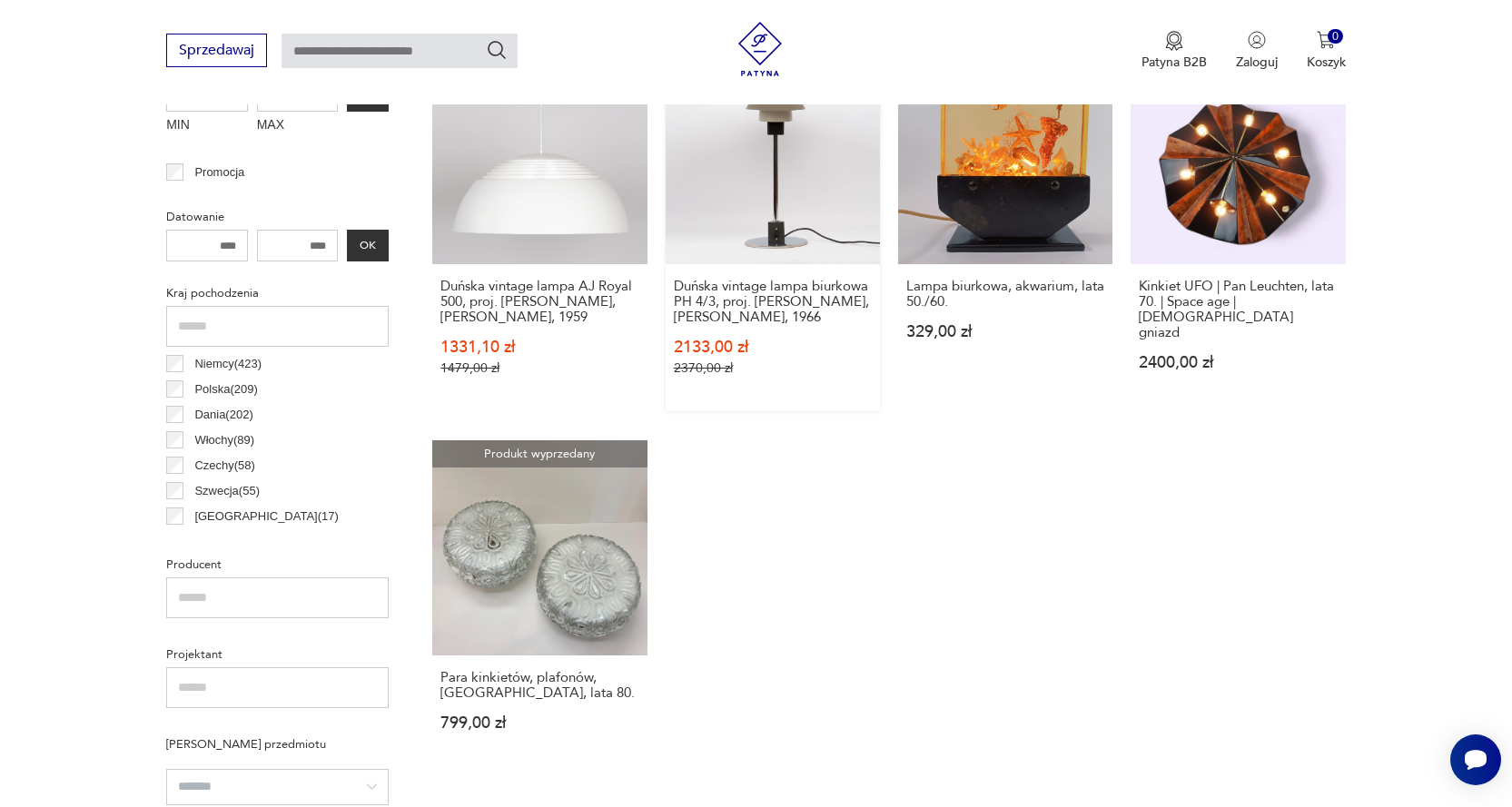
scroll to position [259, 0]
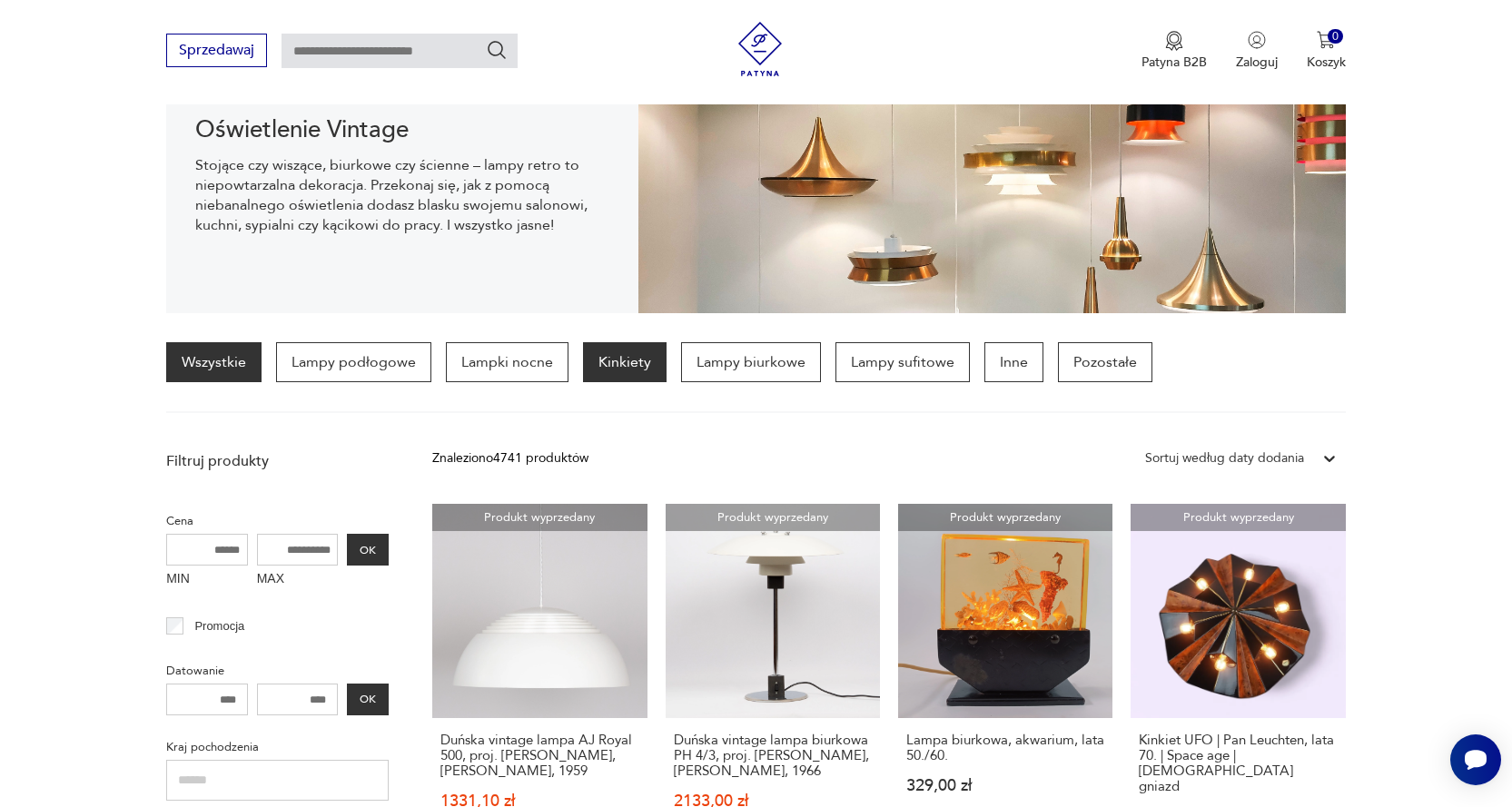
click at [628, 362] on p "Kinkiety" at bounding box center [624, 362] width 83 height 40
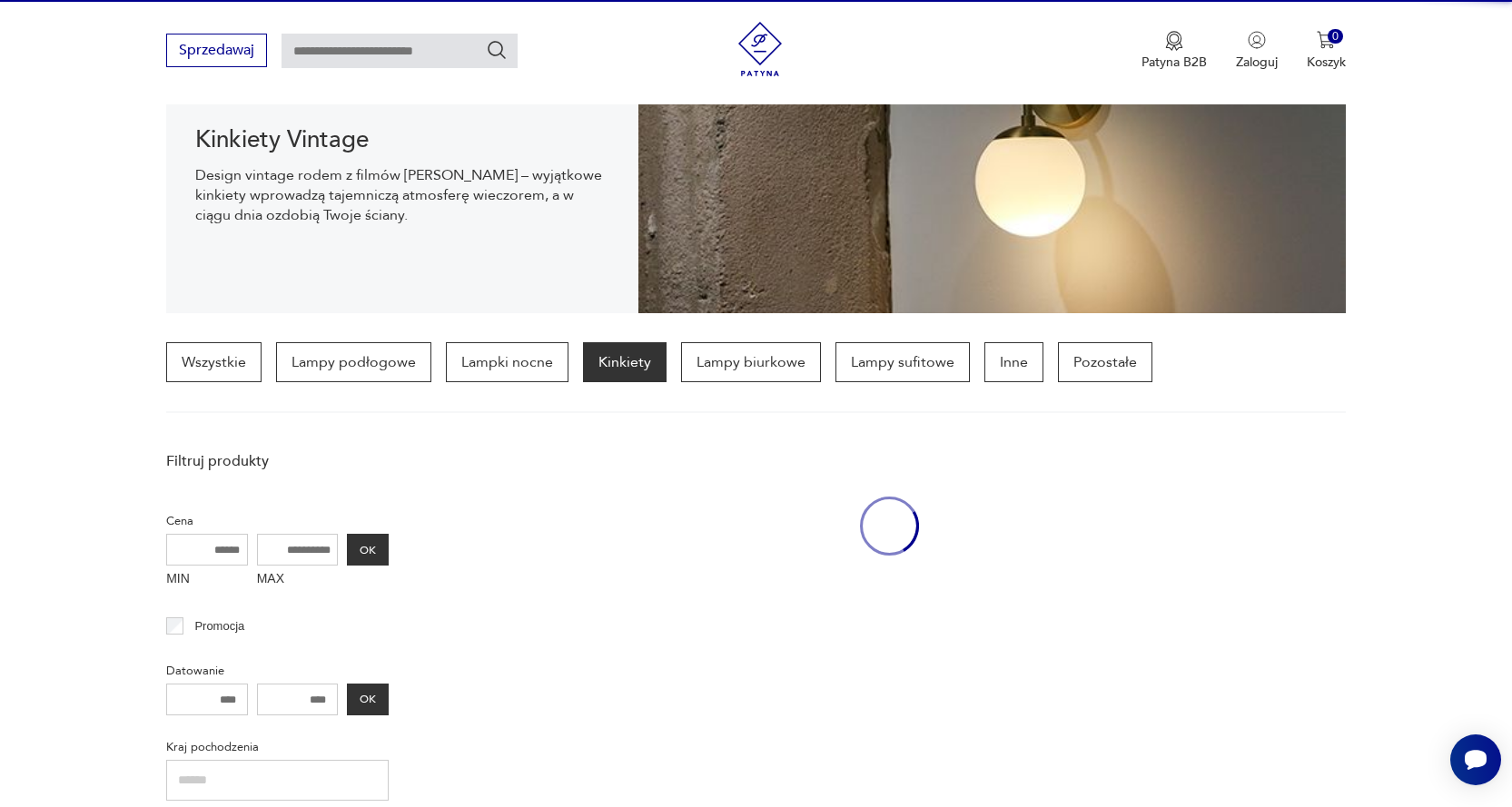
scroll to position [428, 0]
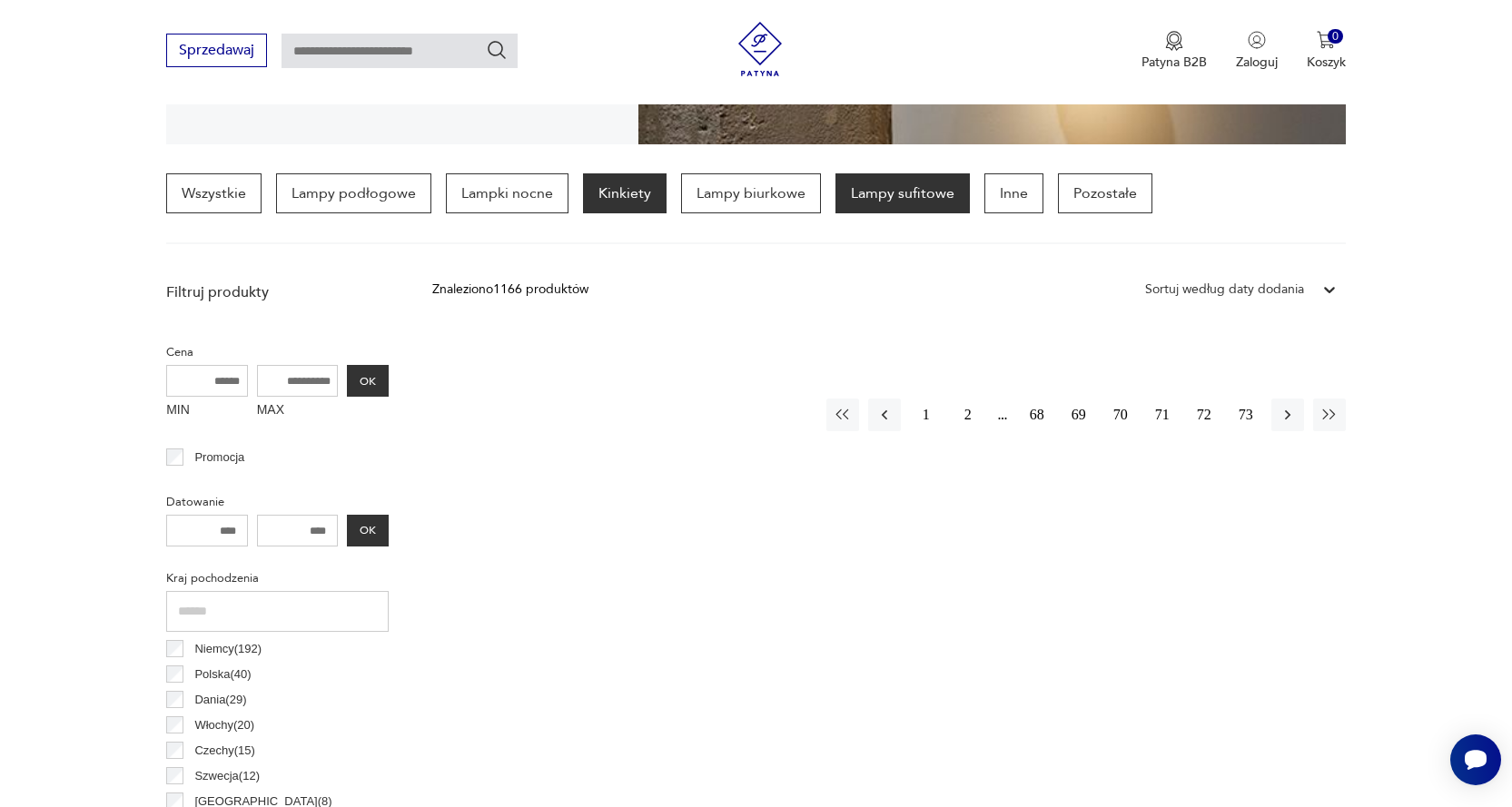
click at [923, 190] on p "Lampy sufitowe" at bounding box center [902, 193] width 134 height 40
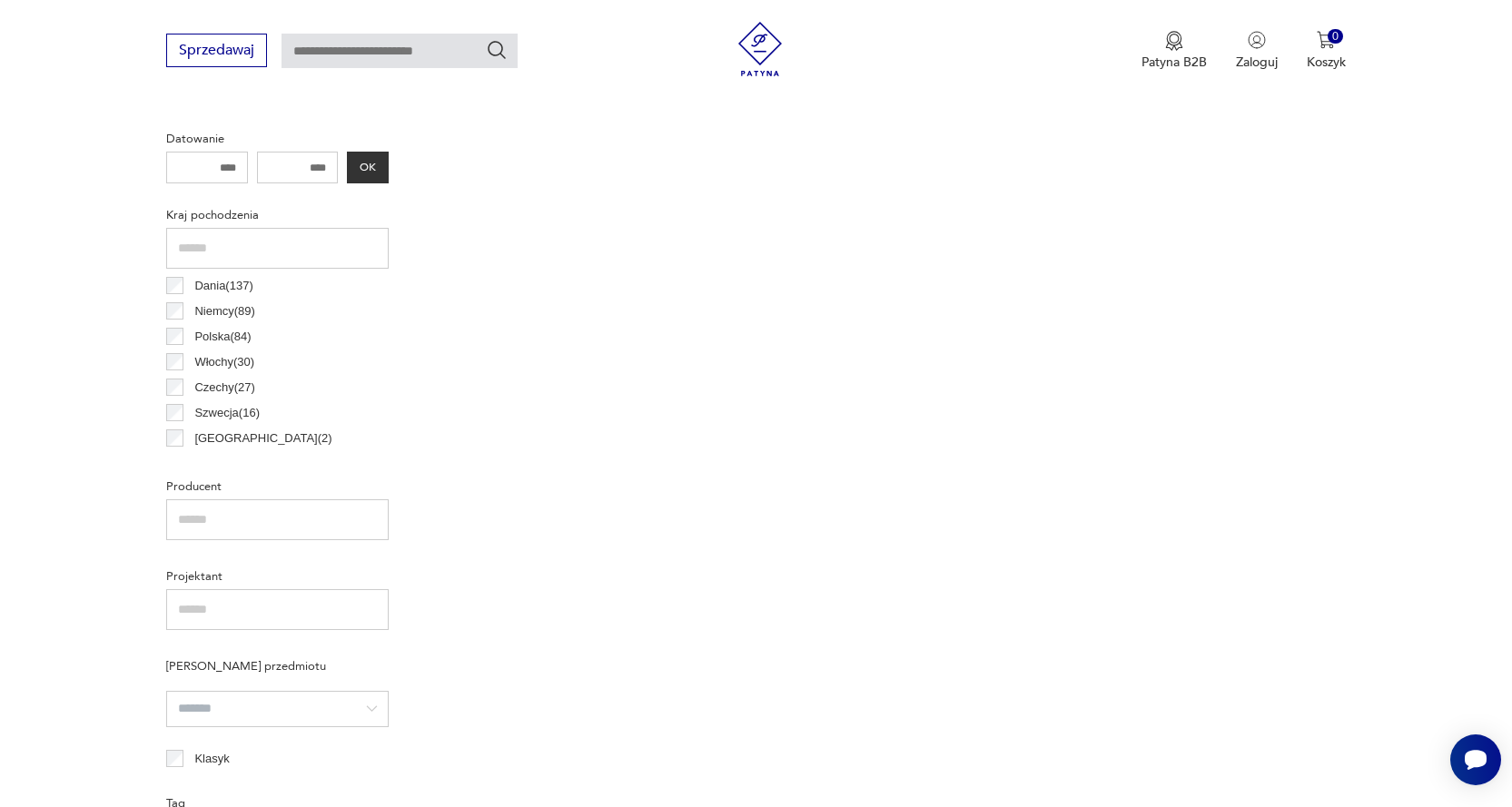
scroll to position [428, 0]
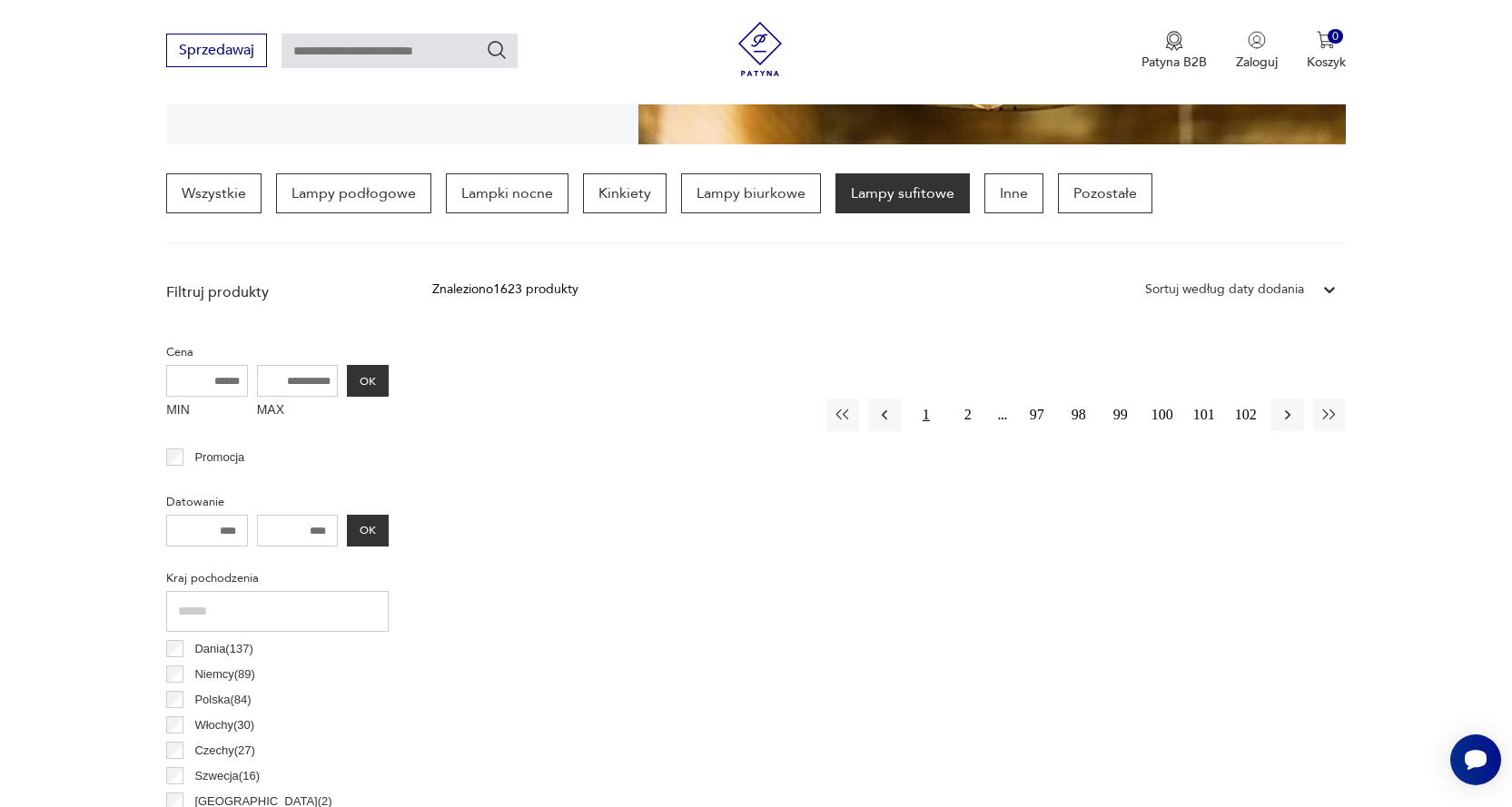
click at [925, 417] on button "1" at bounding box center [926, 414] width 32 height 32
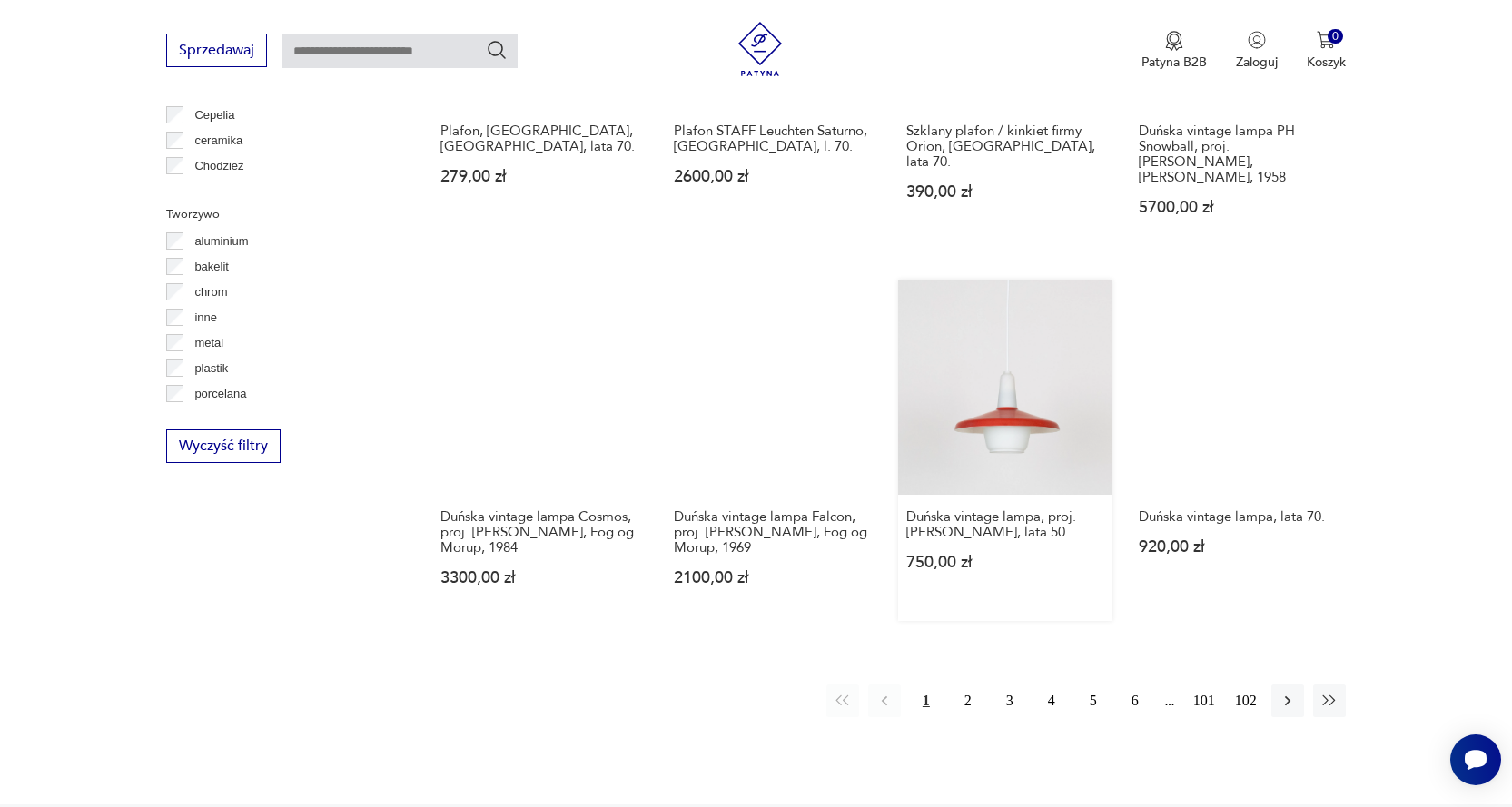
scroll to position [1698, 0]
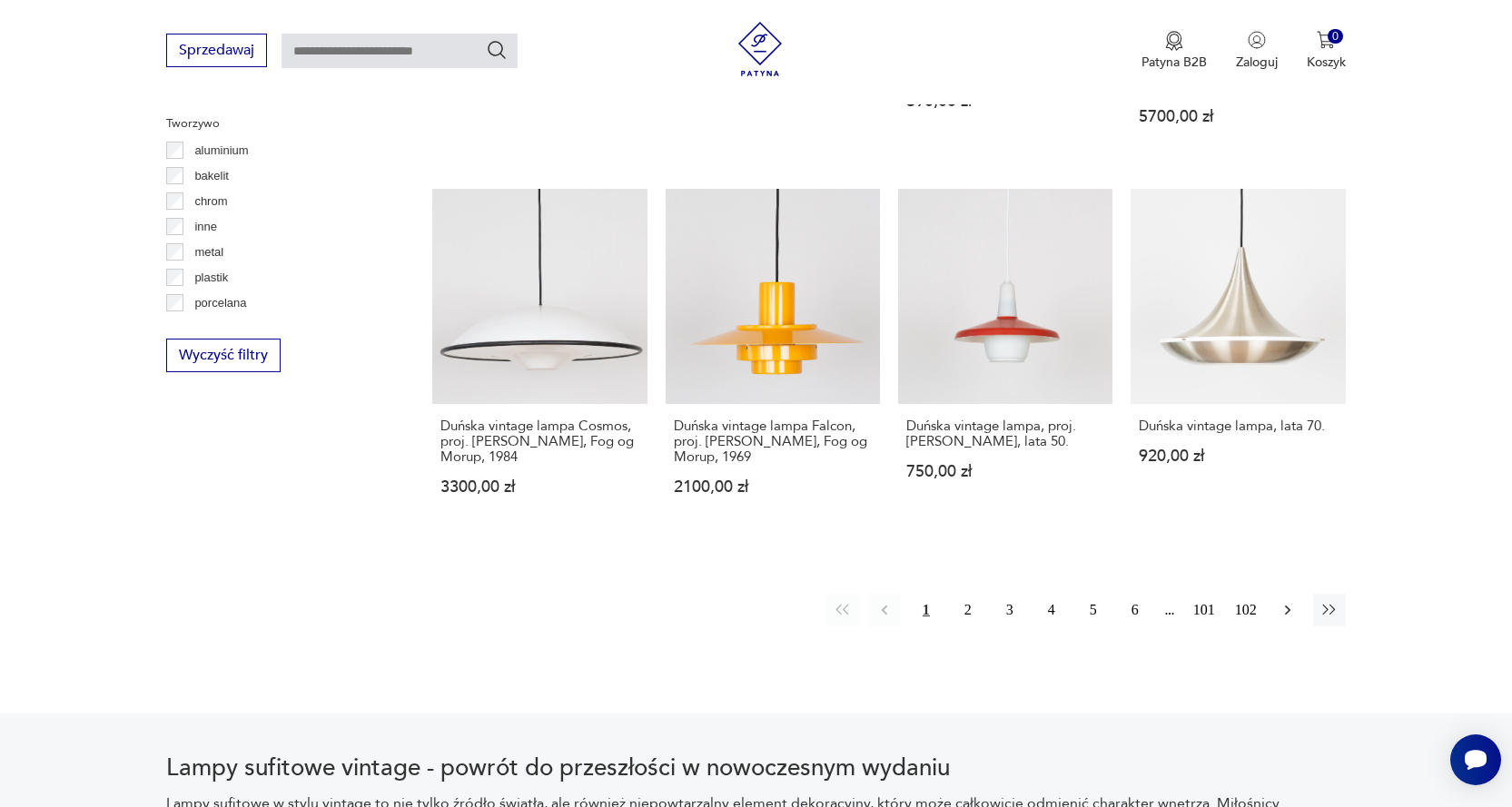
click at [1289, 601] on icon "button" at bounding box center [1287, 610] width 19 height 19
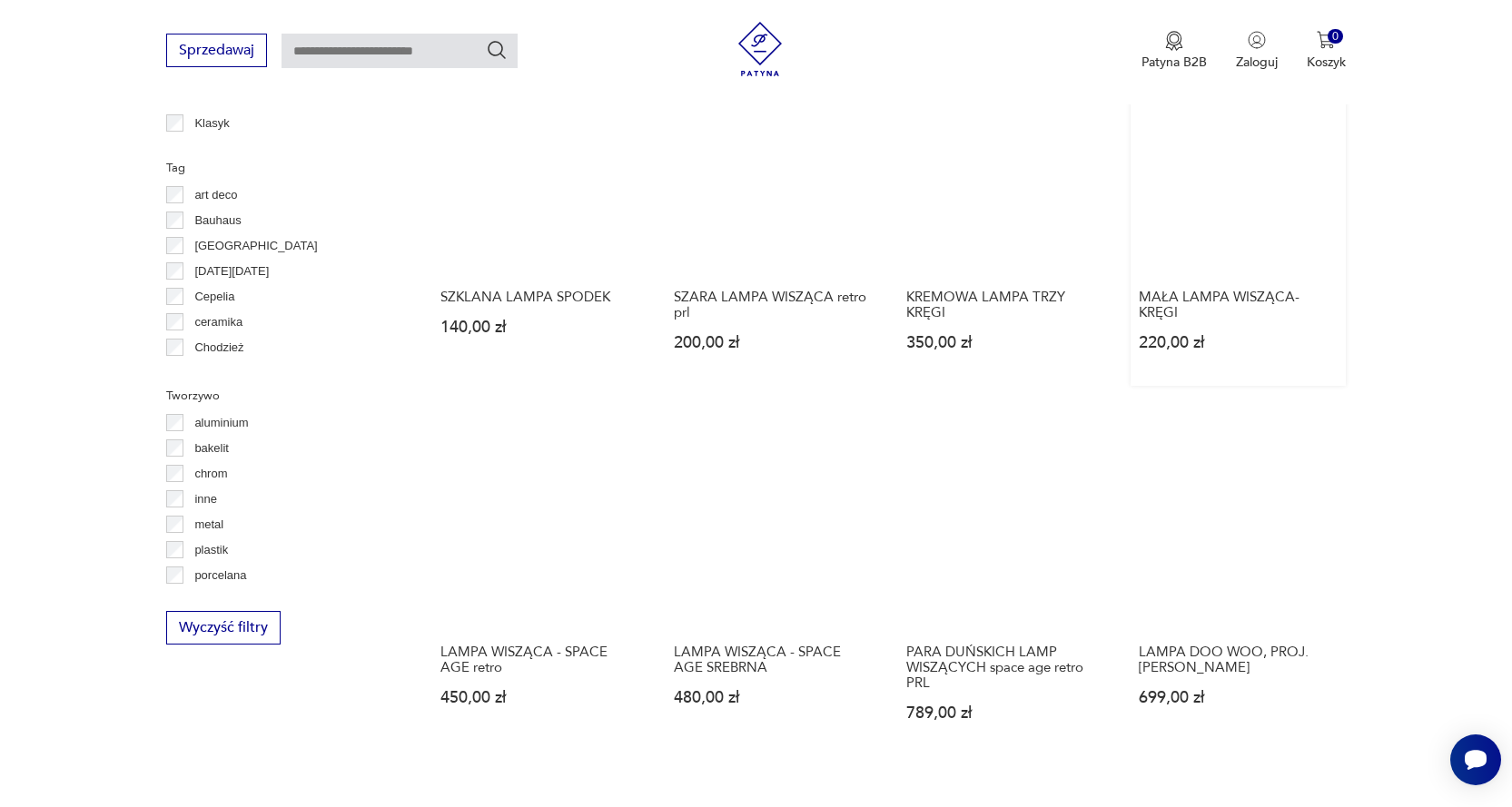
scroll to position [1517, 0]
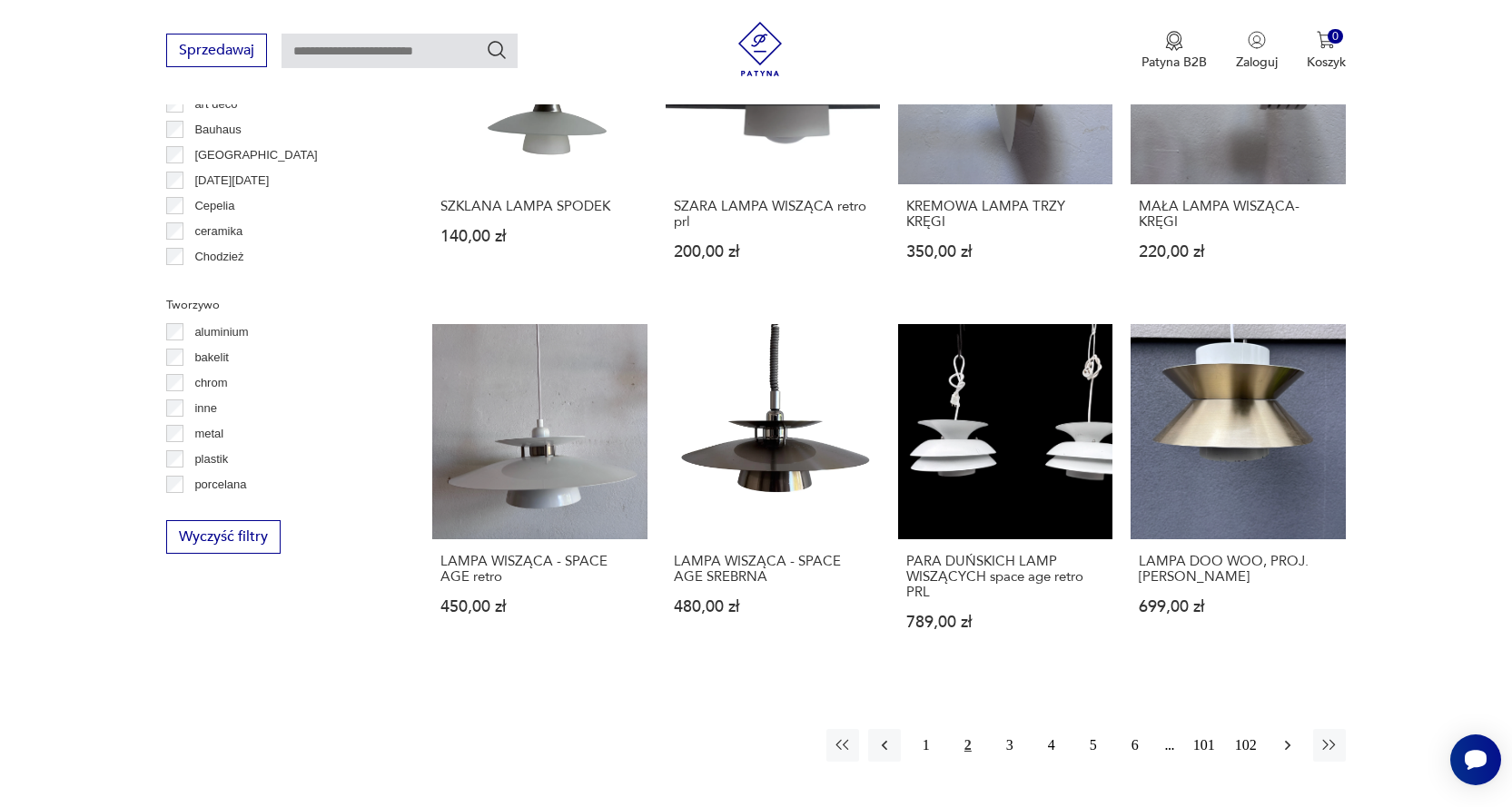
click at [1284, 736] on icon "button" at bounding box center [1287, 745] width 19 height 19
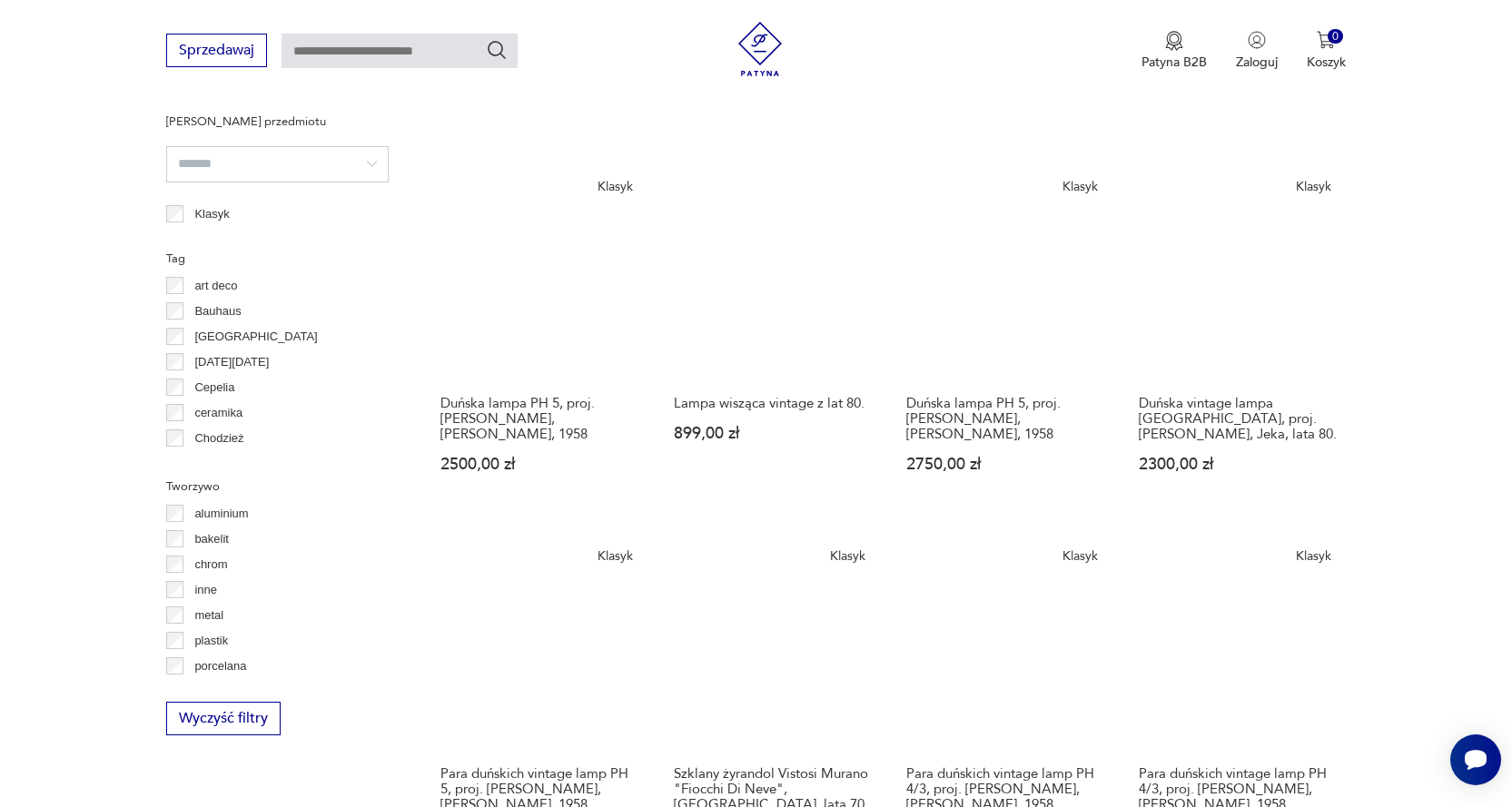
scroll to position [1517, 0]
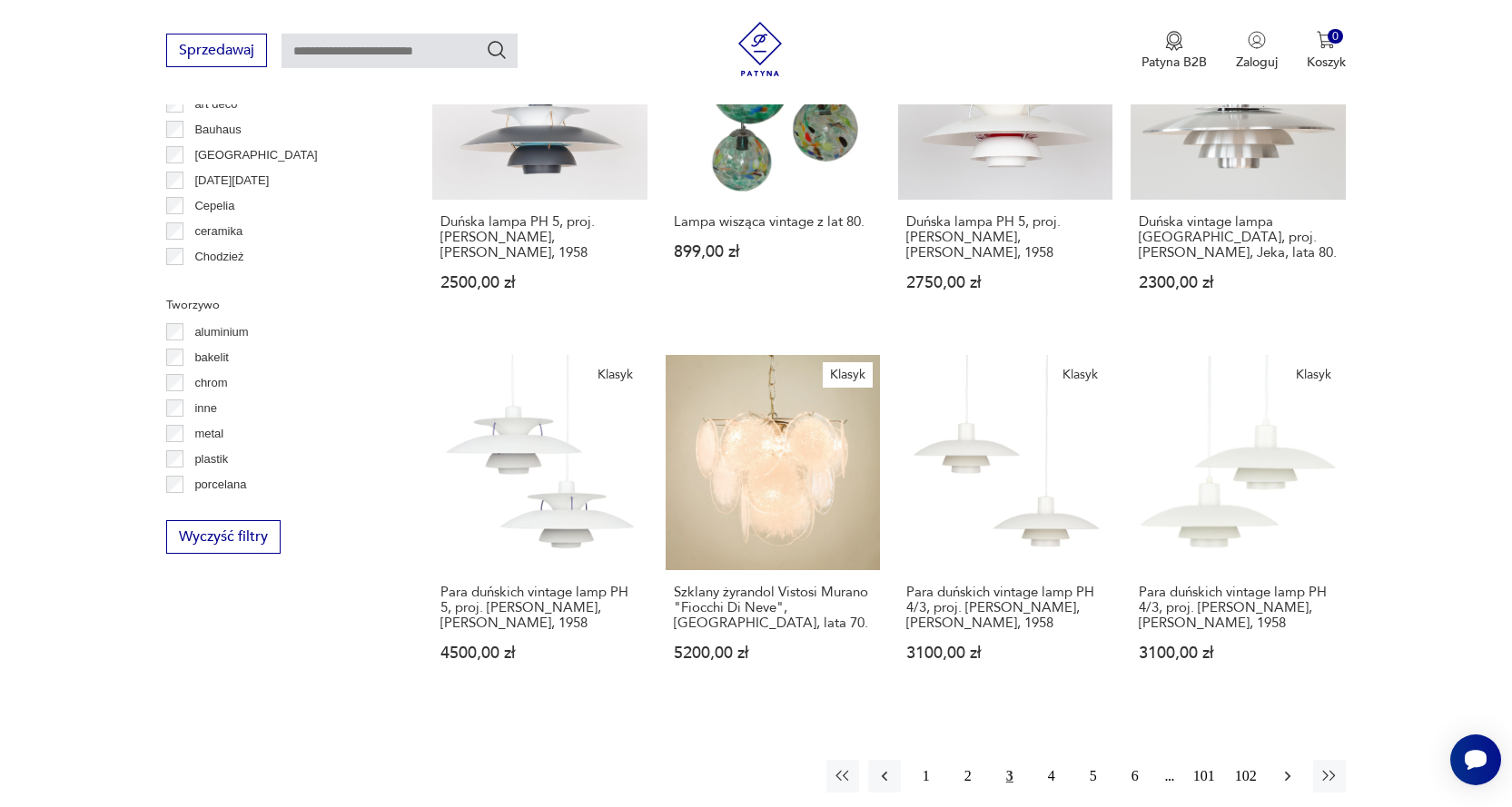
click at [1287, 767] on icon "button" at bounding box center [1287, 776] width 19 height 19
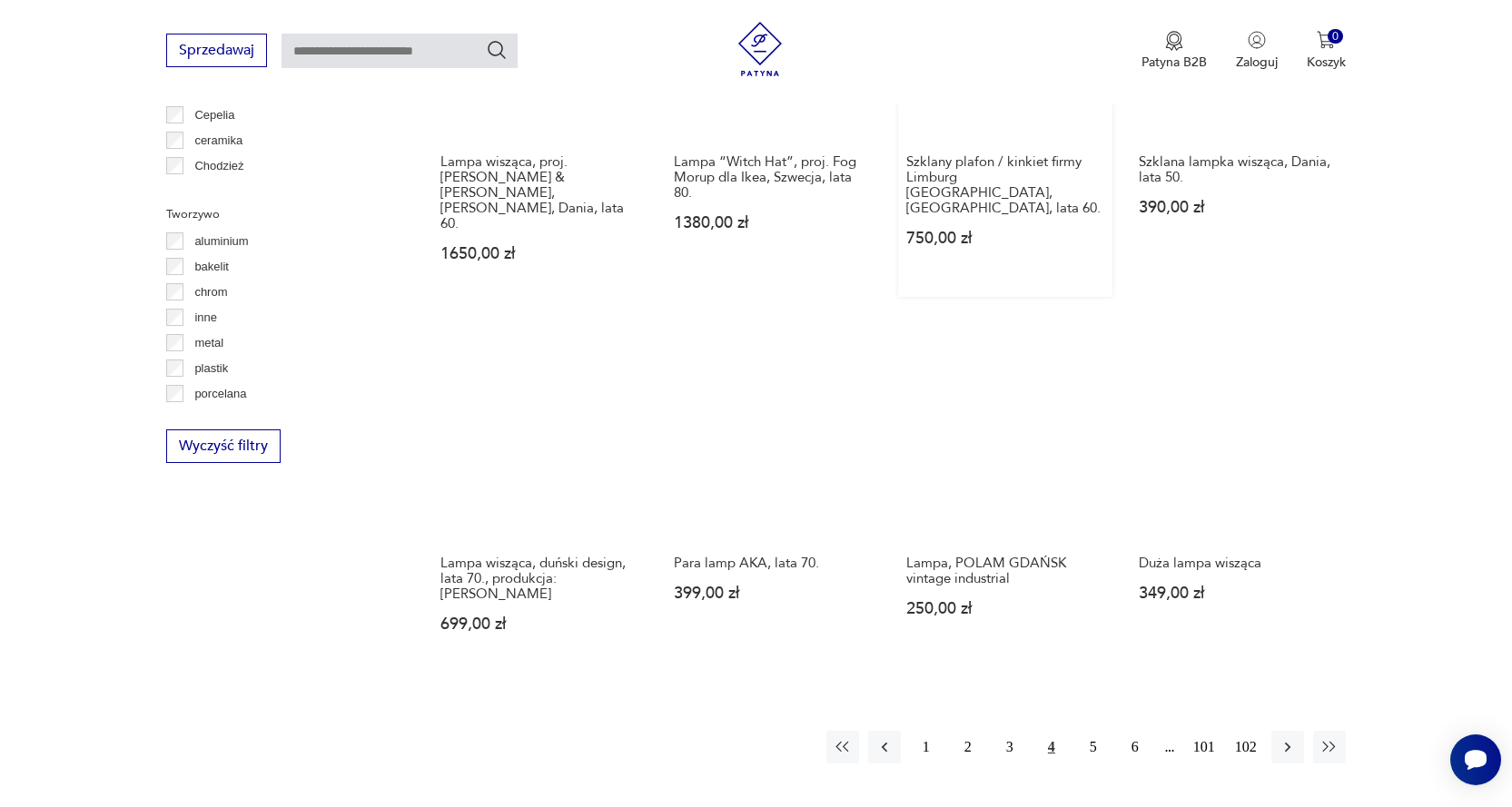
scroll to position [1698, 0]
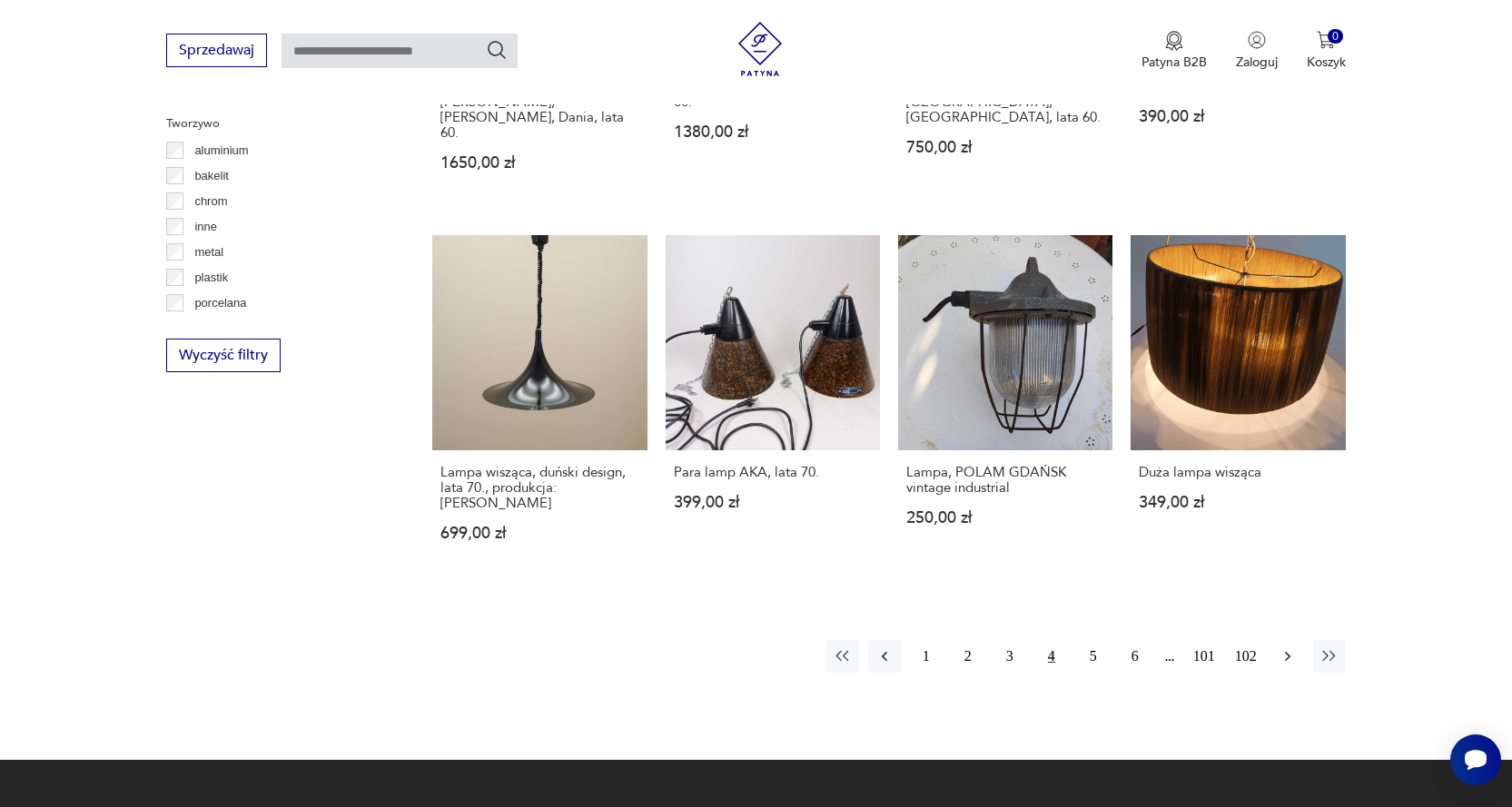
click at [1285, 647] on icon "button" at bounding box center [1287, 656] width 19 height 19
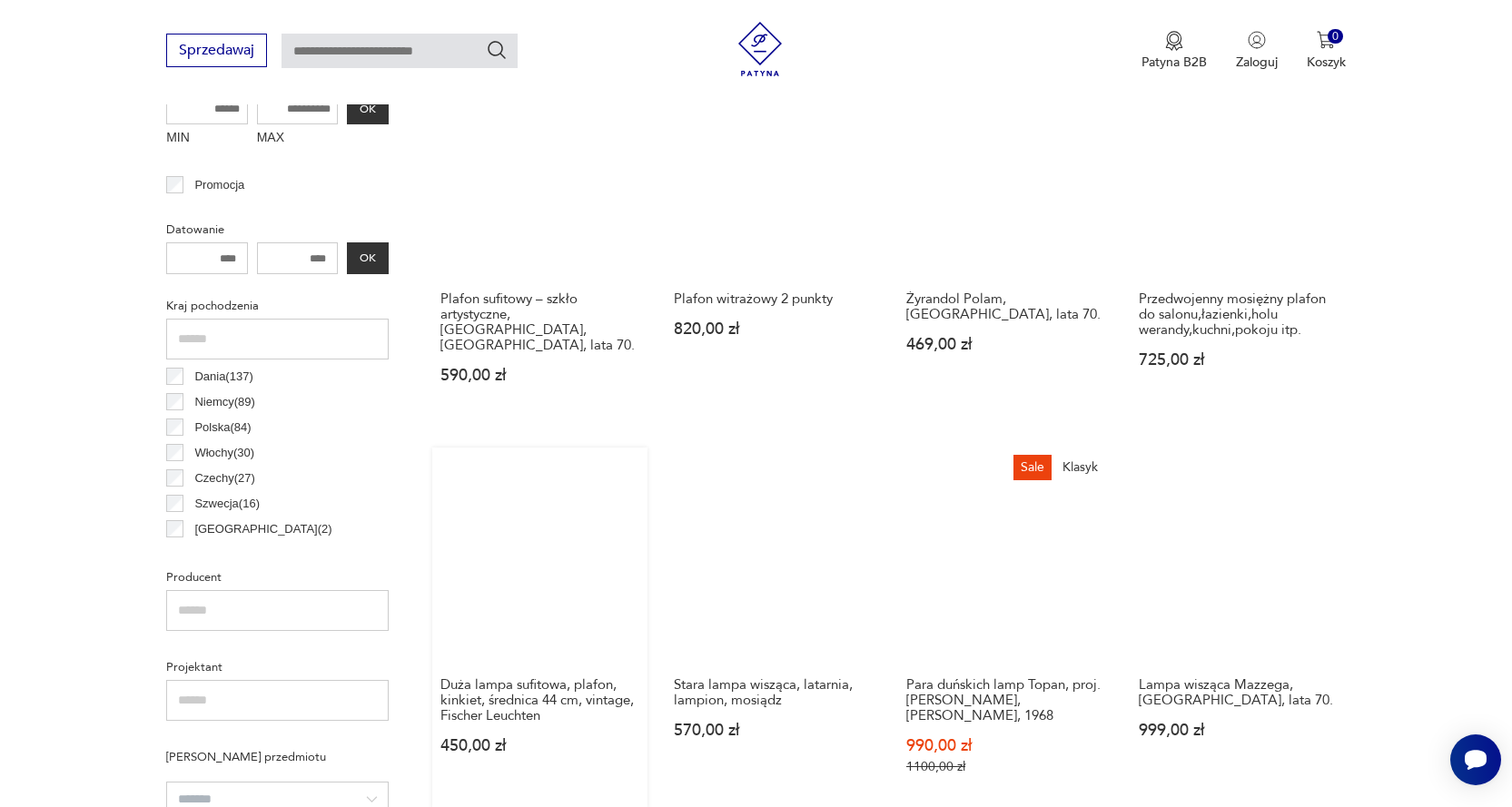
scroll to position [882, 0]
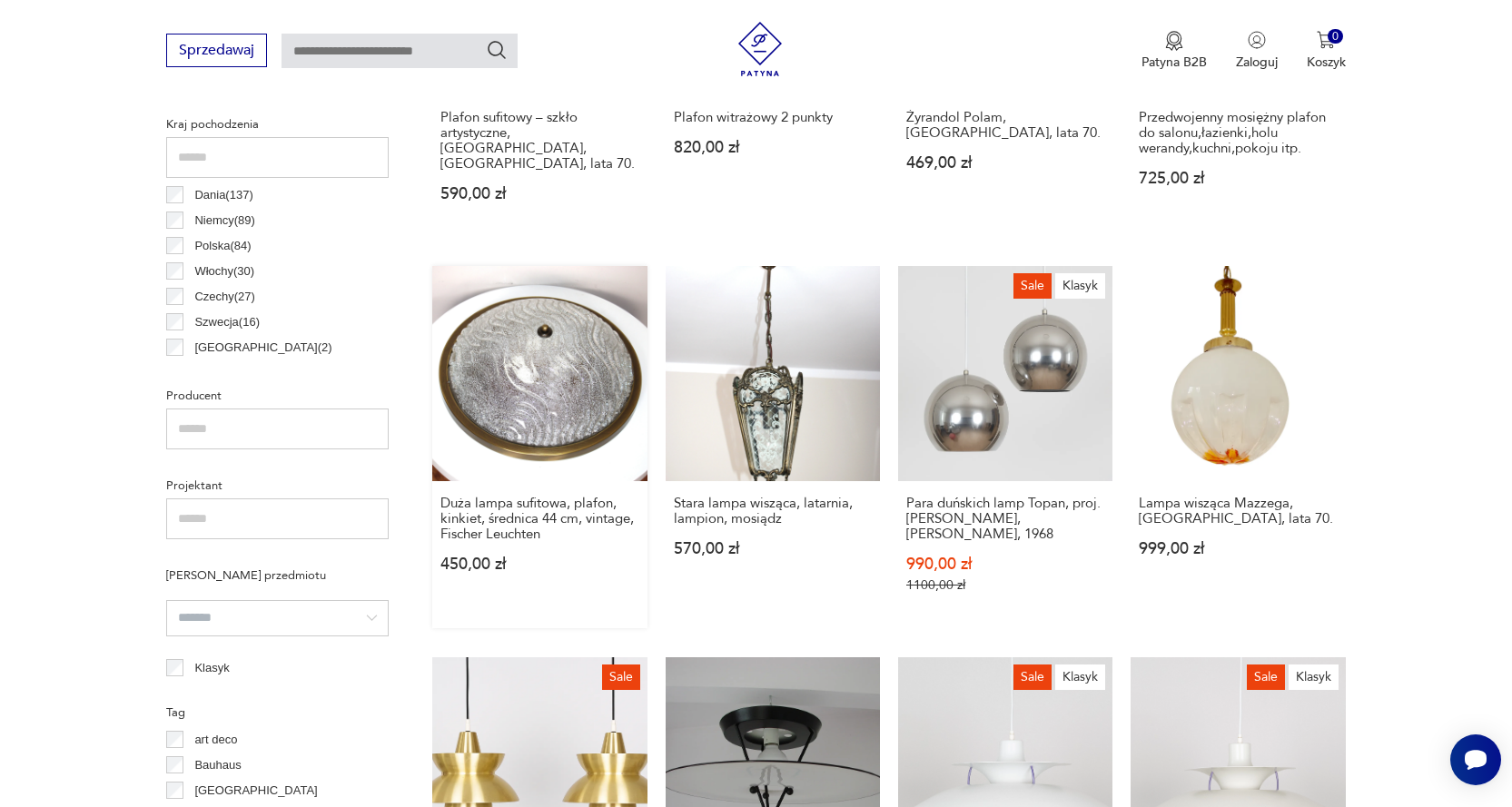
click at [561, 384] on link "Duża lampa sufitowa, plafon, kinkiet, średnica 44 cm, vintage, Fischer Leuchten…" at bounding box center [539, 446] width 214 height 361
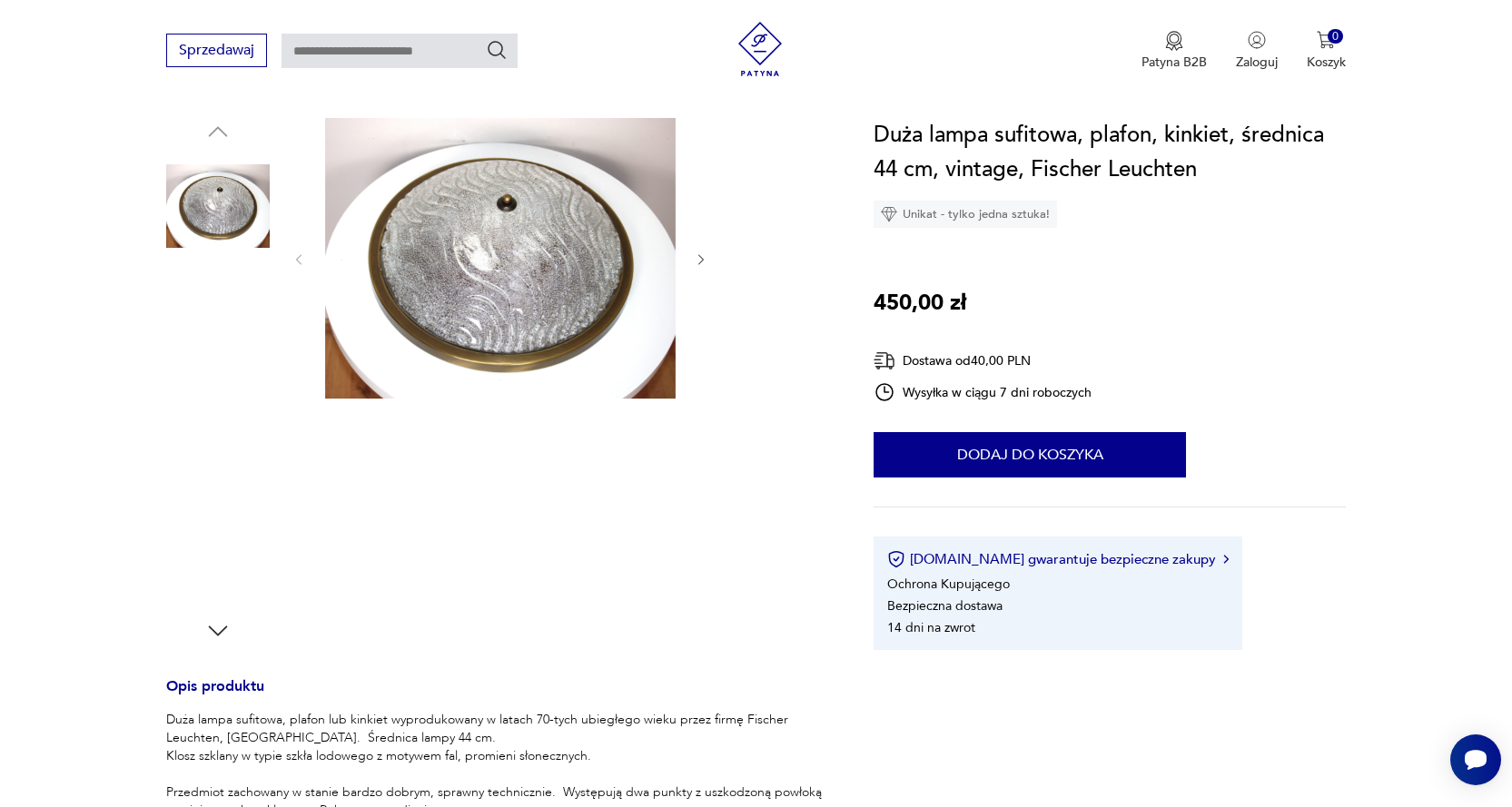
scroll to position [454, 0]
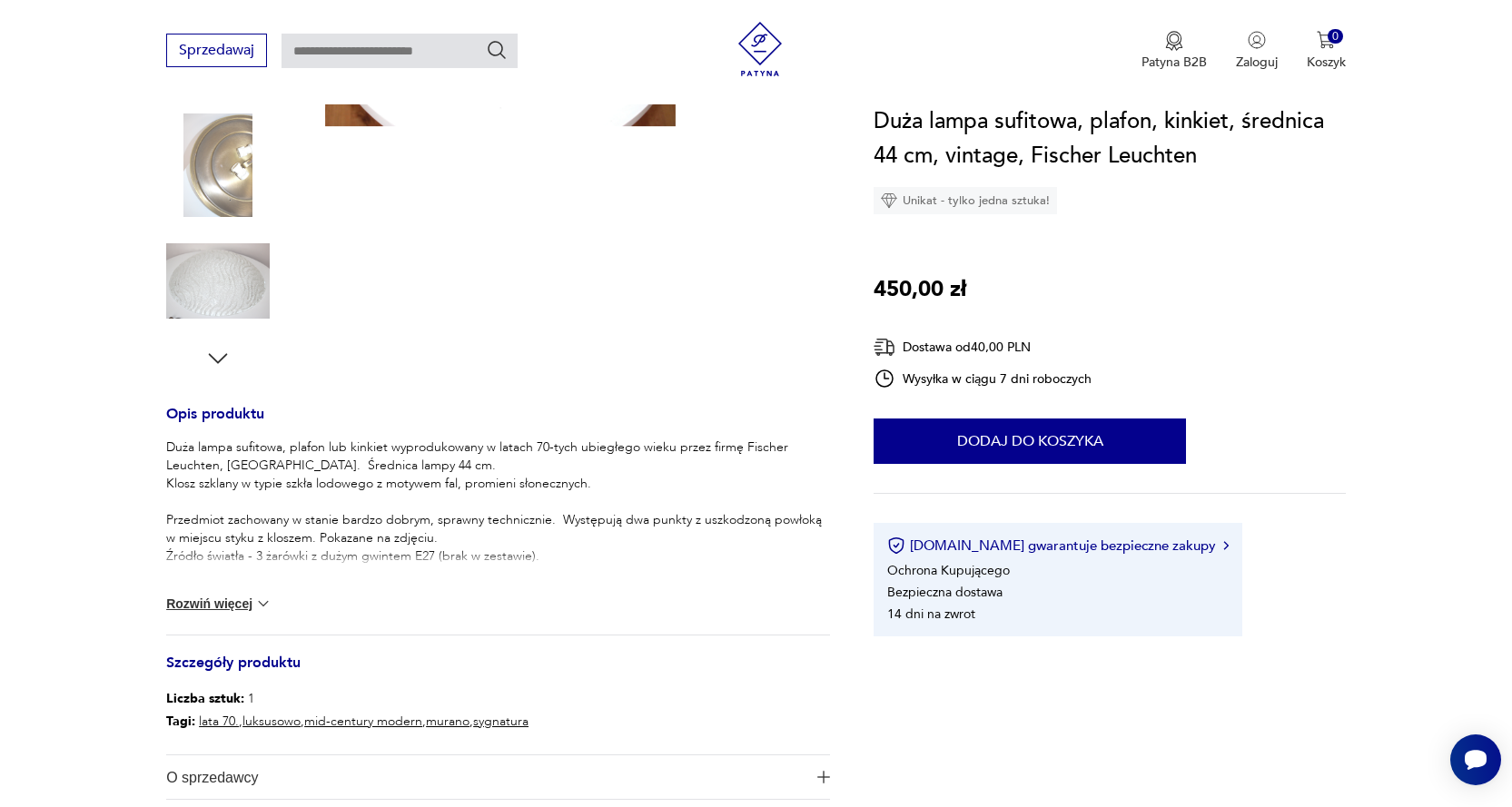
click at [263, 606] on img at bounding box center [263, 603] width 19 height 19
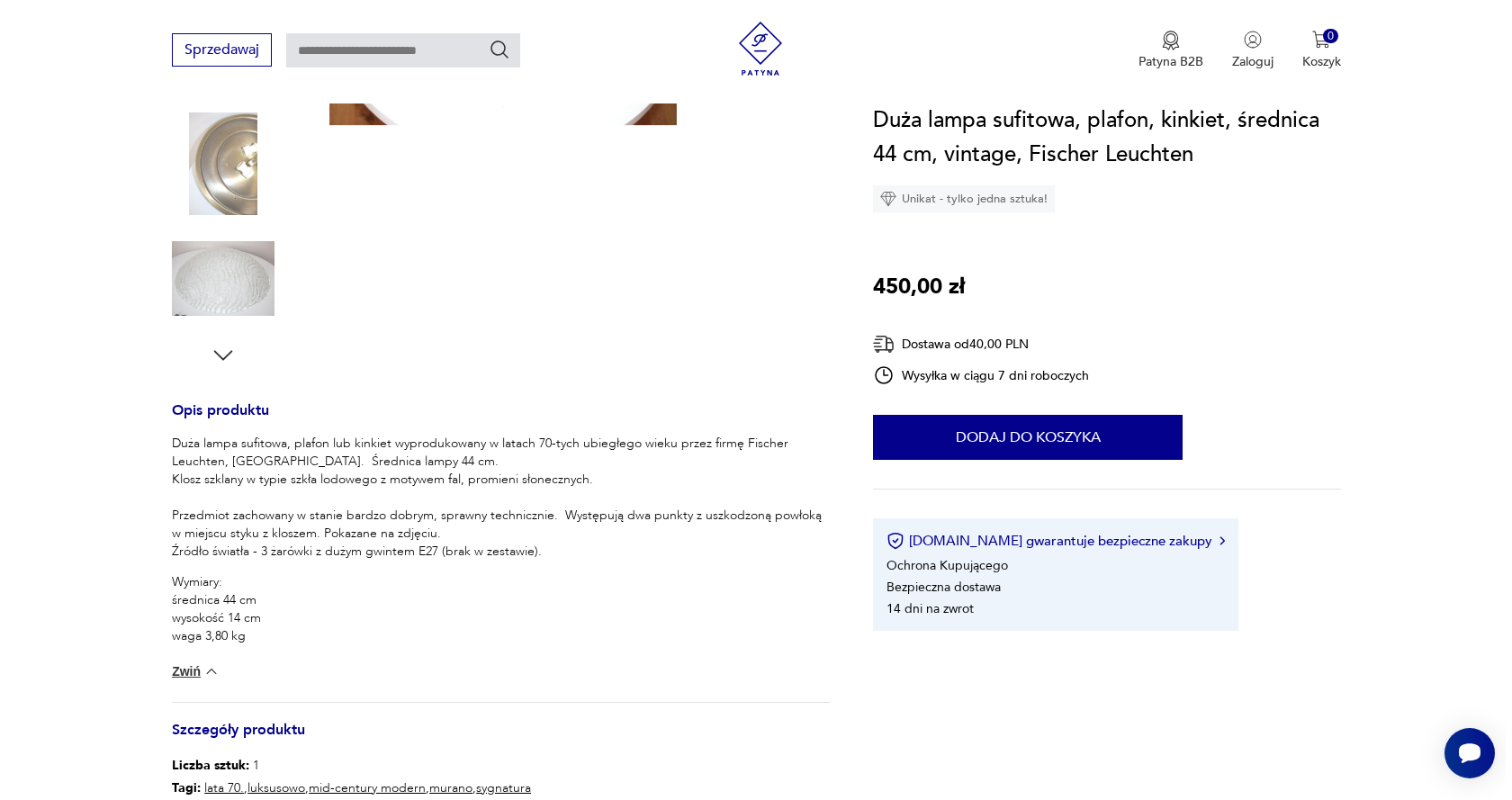
scroll to position [90, 0]
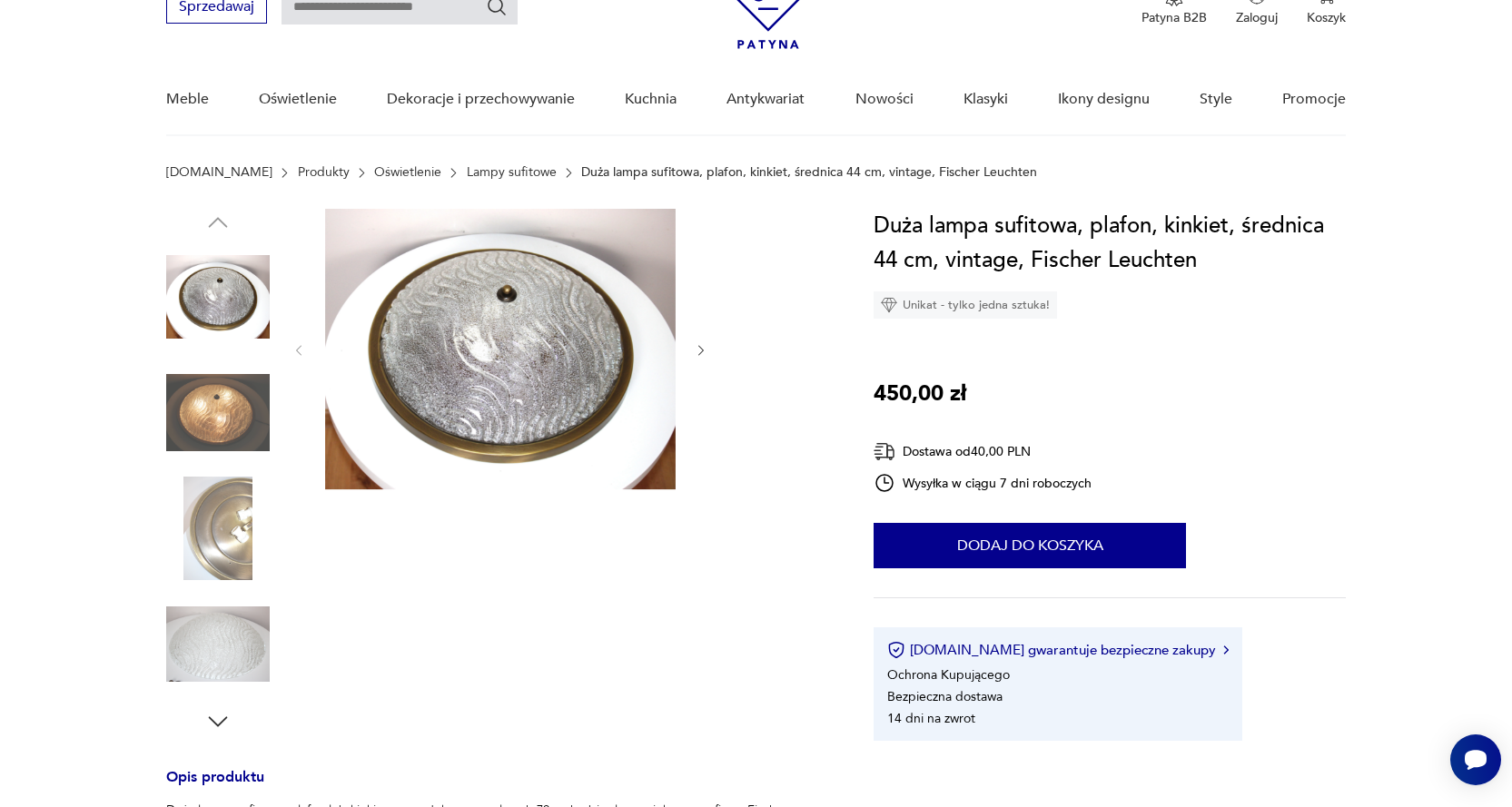
click at [710, 358] on div at bounding box center [497, 472] width 664 height 527
click at [699, 345] on icon "button" at bounding box center [702, 350] width 6 height 11
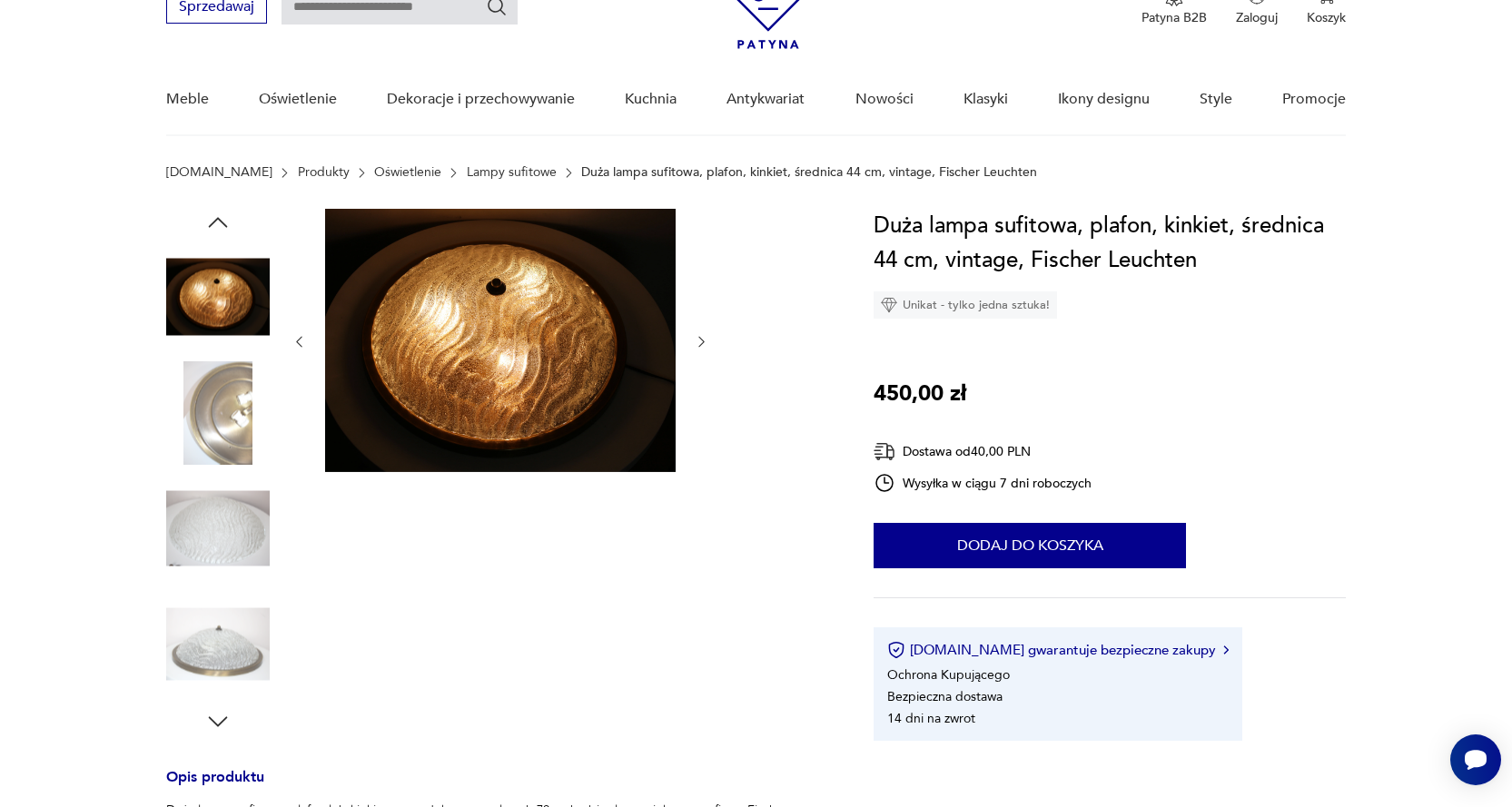
click at [702, 343] on icon "button" at bounding box center [702, 341] width 6 height 11
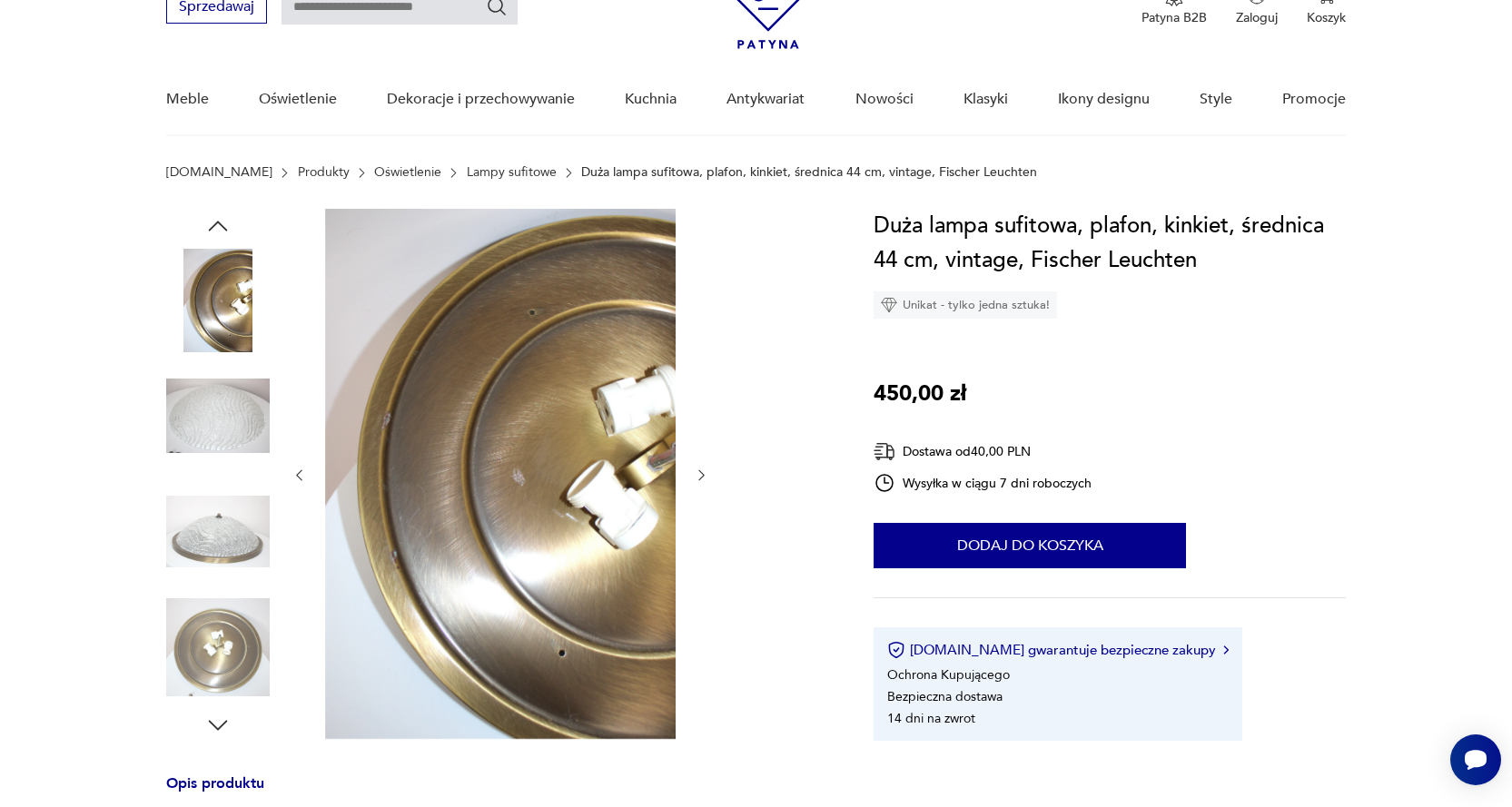
click at [705, 478] on icon "button" at bounding box center [701, 476] width 16 height 16
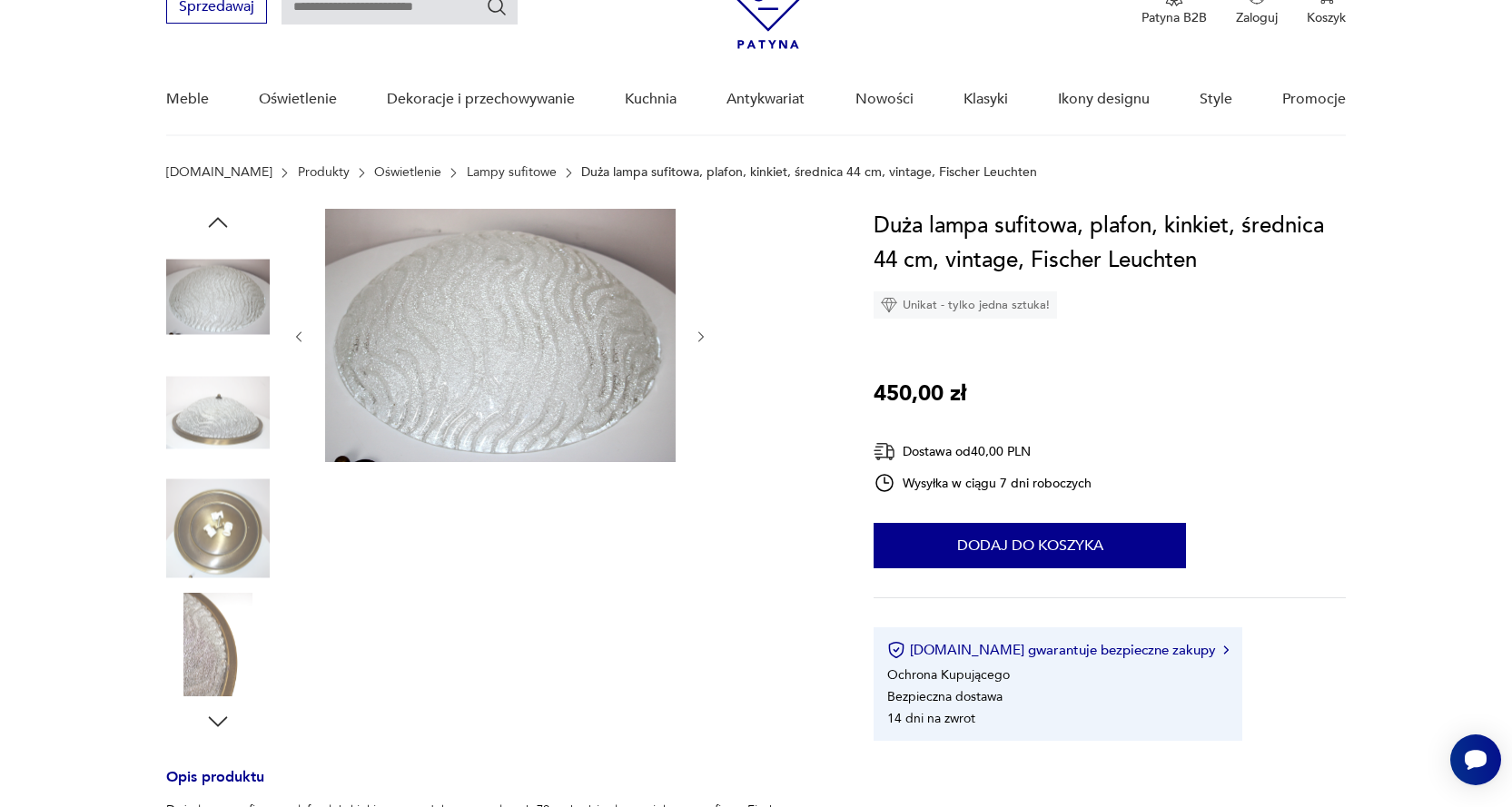
click at [703, 334] on icon "button" at bounding box center [702, 336] width 6 height 11
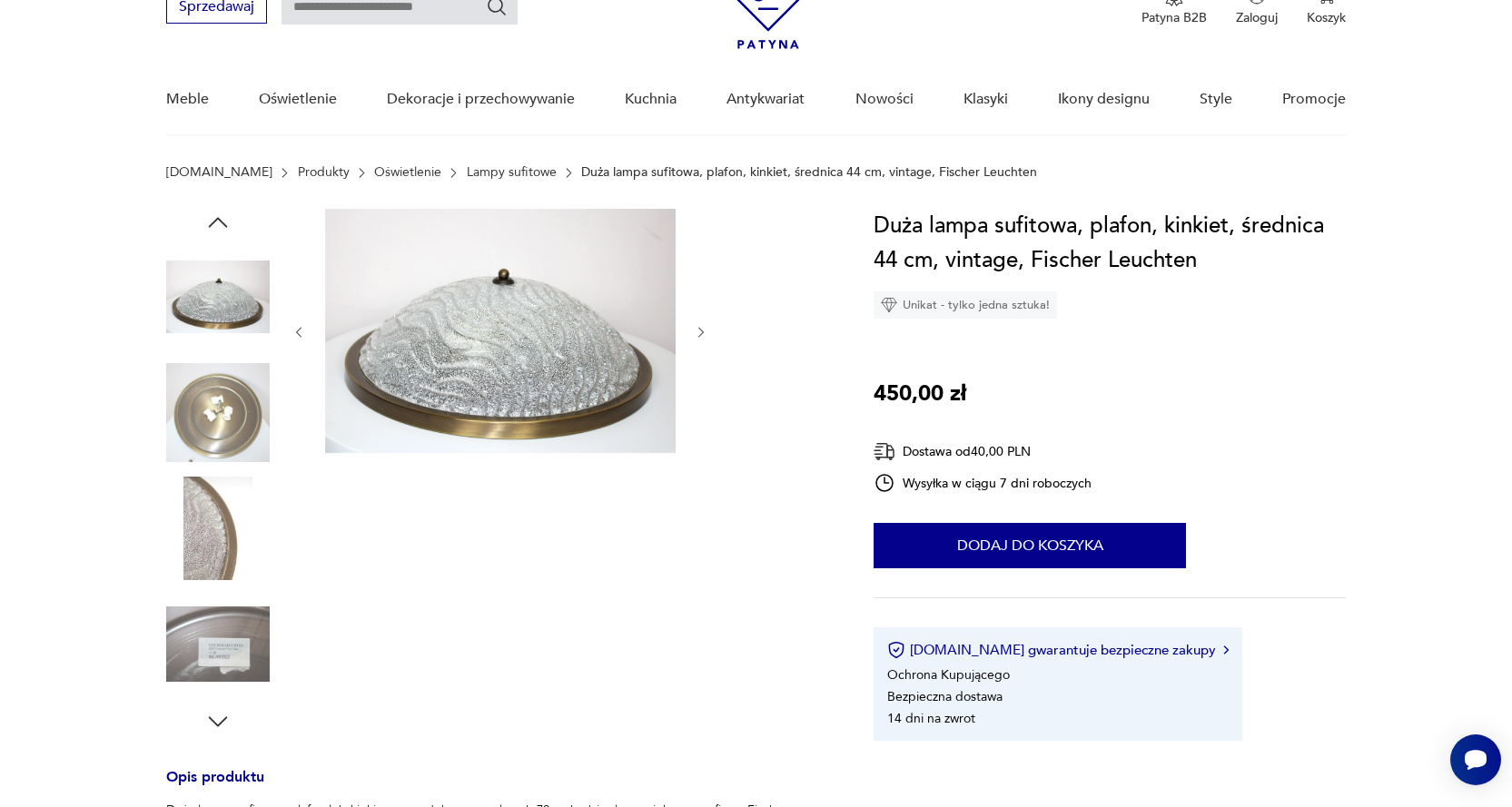
click at [703, 334] on icon "button" at bounding box center [701, 332] width 16 height 16
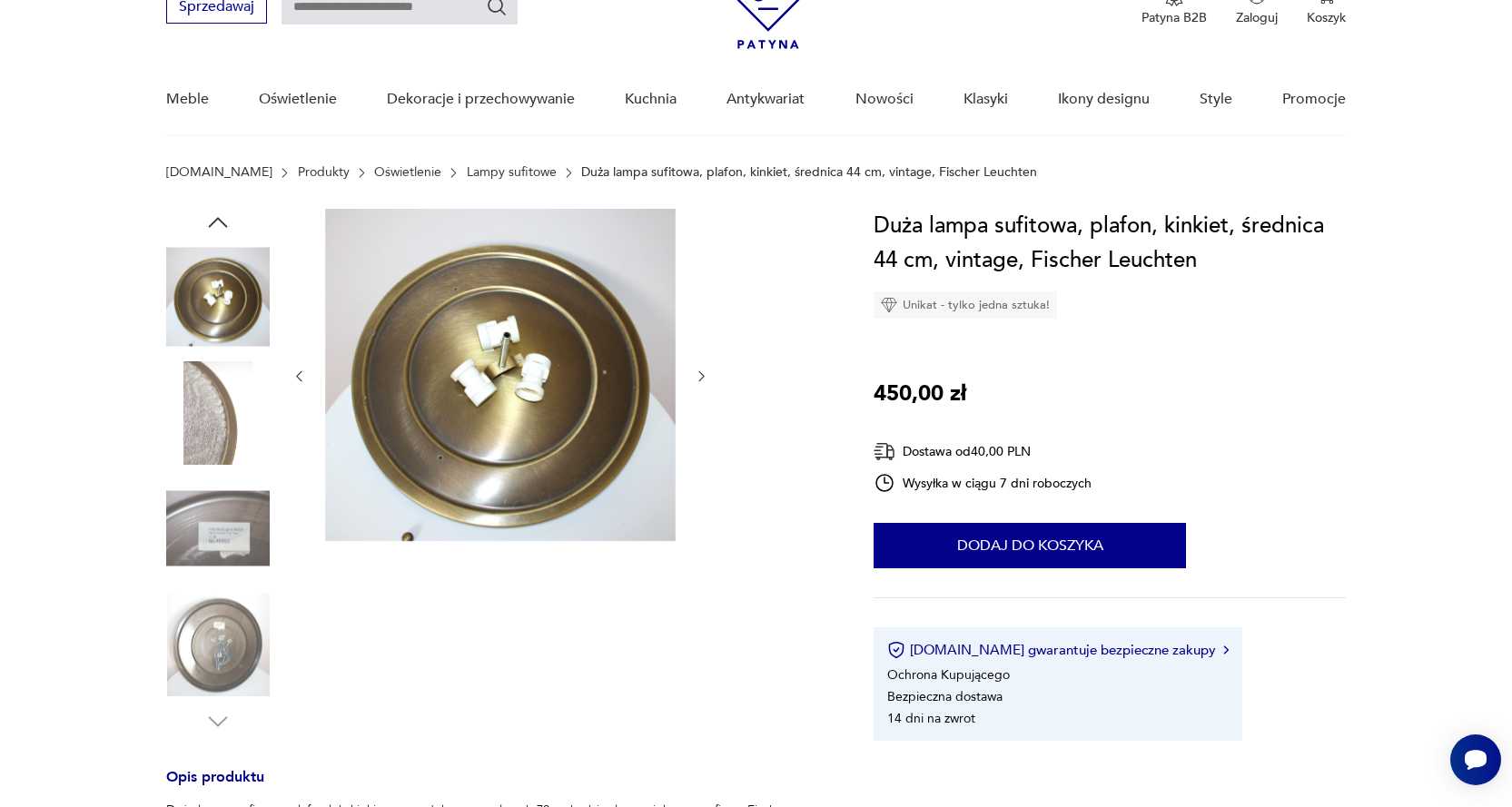
click at [223, 644] on img at bounding box center [218, 645] width 104 height 104
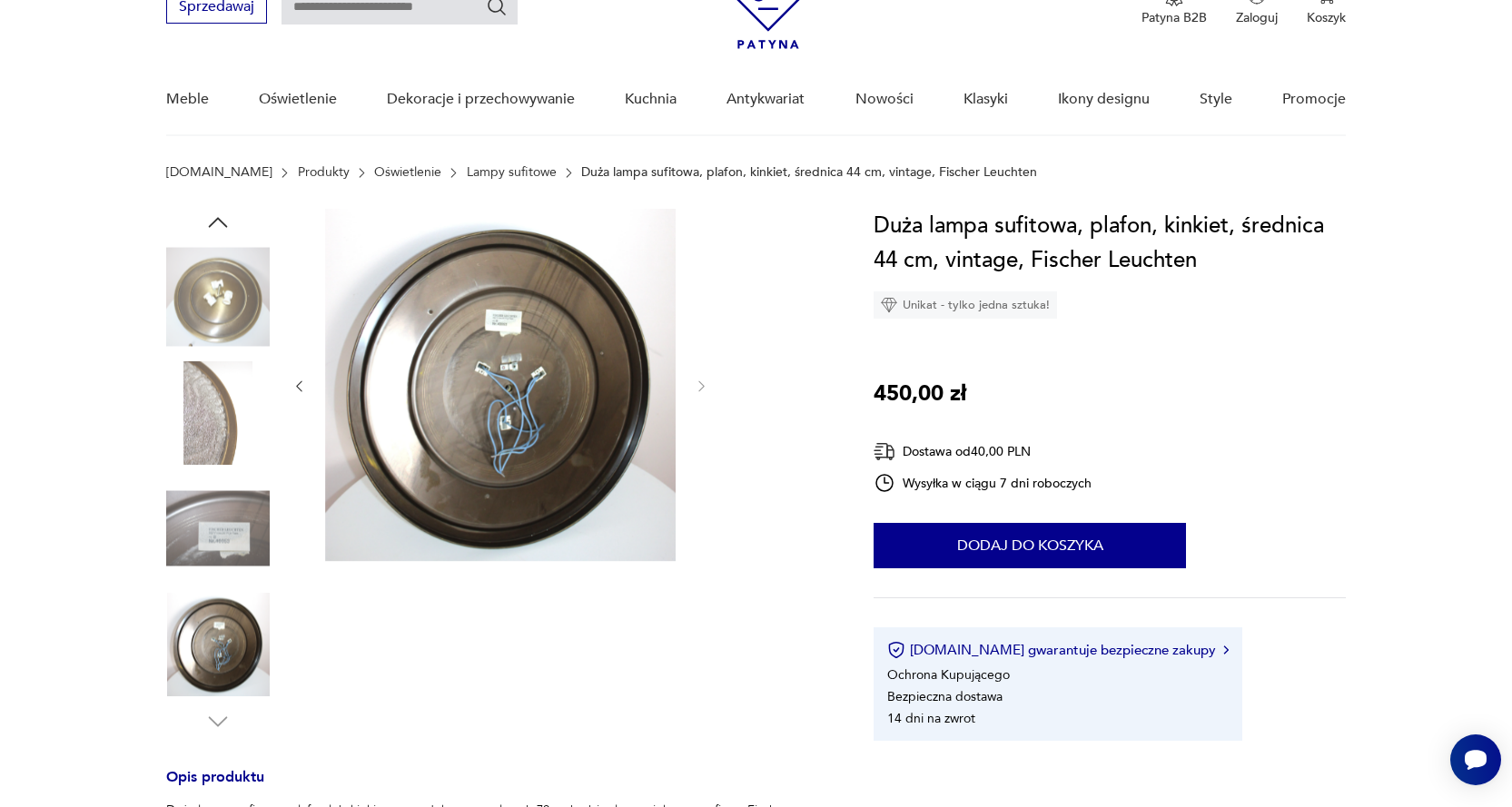
click at [545, 395] on img at bounding box center [499, 384] width 350 height 352
click at [0, 0] on div at bounding box center [0, 0] width 0 height 0
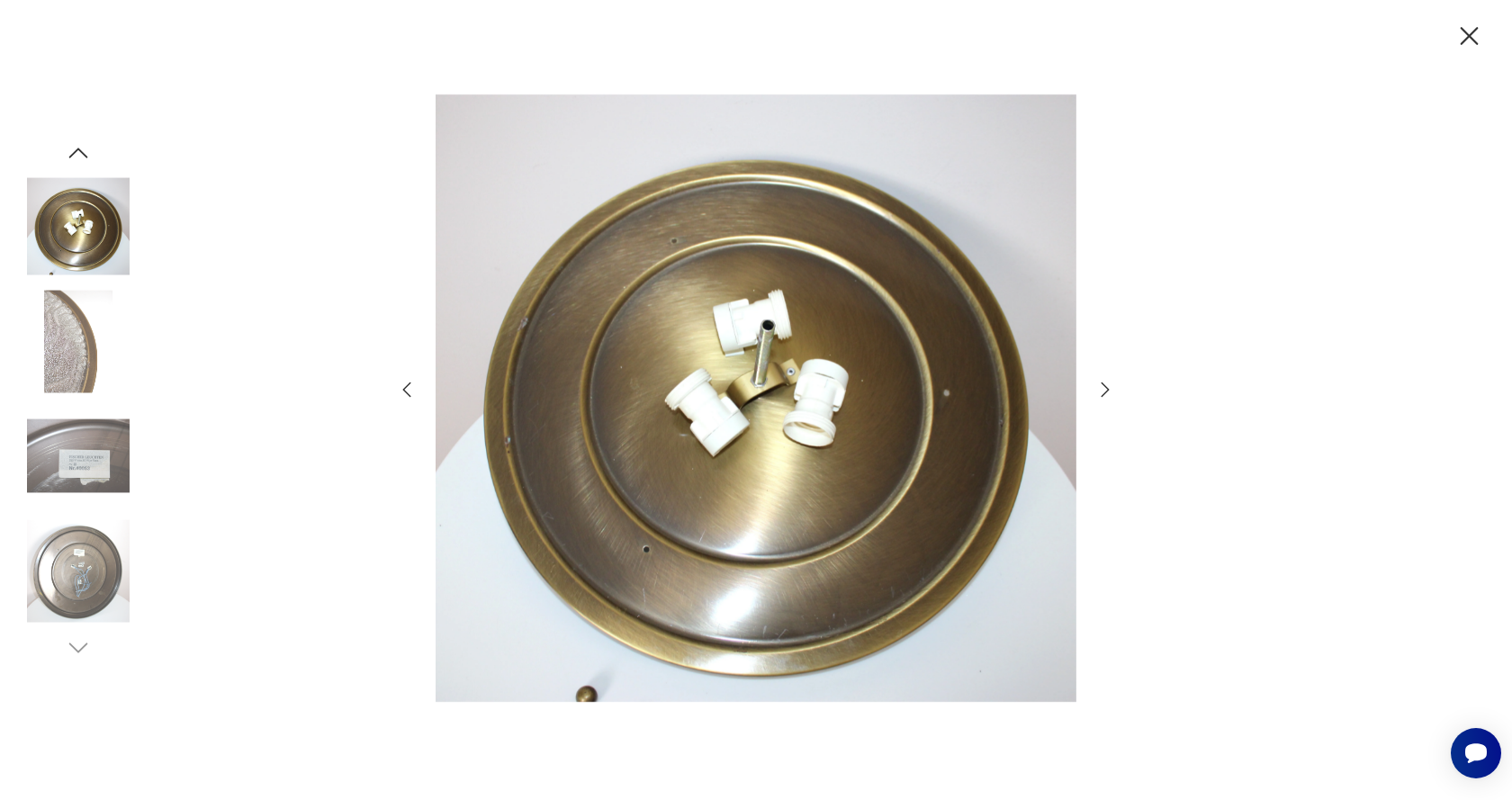
click at [72, 576] on img at bounding box center [79, 571] width 103 height 103
